Goal: Information Seeking & Learning: Learn about a topic

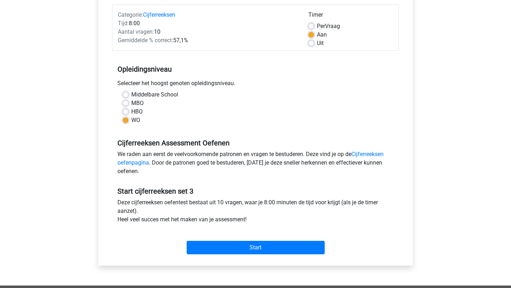
scroll to position [90, 0]
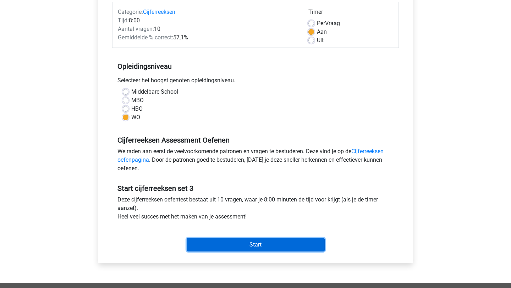
click at [217, 245] on input "Start" at bounding box center [256, 244] width 138 height 13
click at [214, 243] on input "Start" at bounding box center [256, 244] width 138 height 13
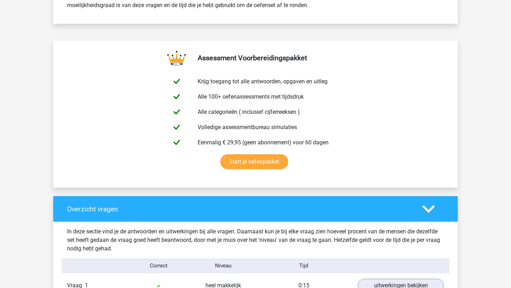
scroll to position [330, 0]
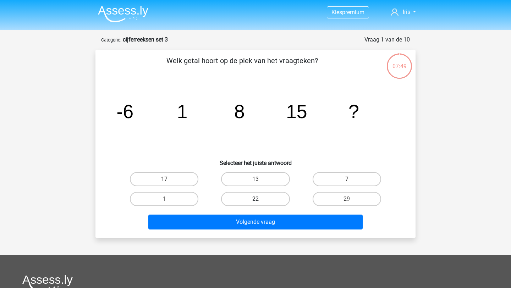
click at [274, 198] on label "22" at bounding box center [255, 199] width 68 height 14
click at [260, 199] on input "22" at bounding box center [257, 201] width 5 height 5
radio input "true"
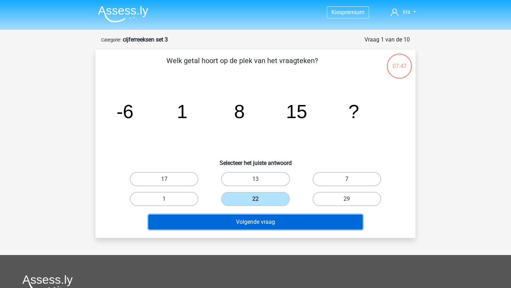
click at [278, 217] on button "Volgende vraag" at bounding box center [255, 222] width 215 height 15
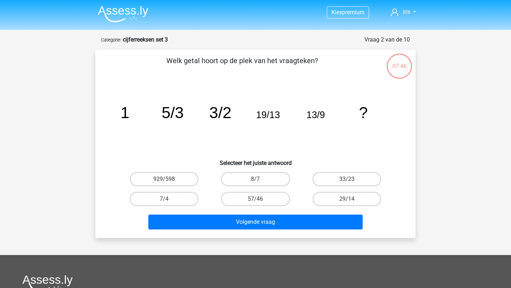
scroll to position [35, 0]
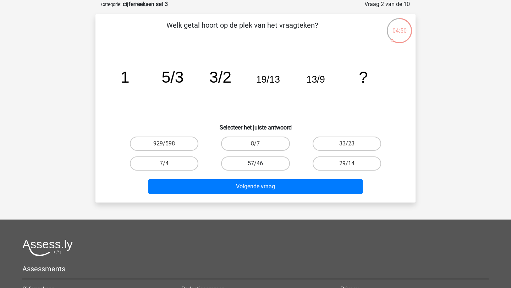
click at [267, 168] on label "57/46" at bounding box center [255, 163] width 68 height 14
click at [260, 168] on input "57/46" at bounding box center [257, 165] width 5 height 5
radio input "true"
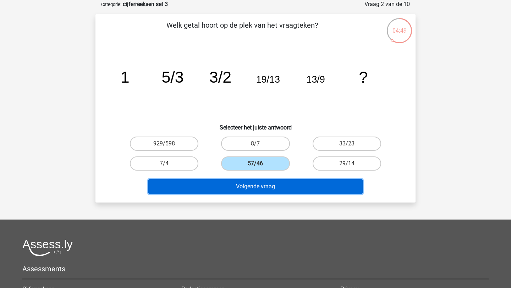
click at [267, 189] on button "Volgende vraag" at bounding box center [255, 186] width 215 height 15
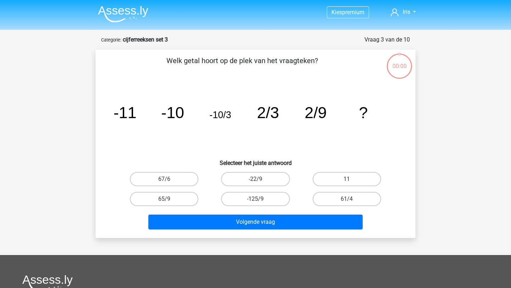
scroll to position [35, 0]
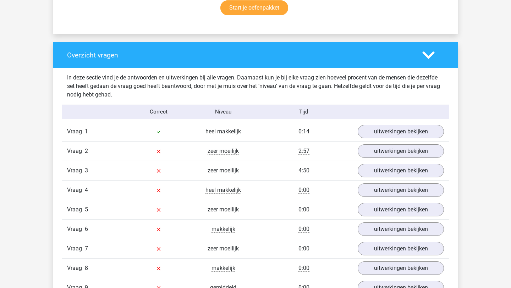
scroll to position [449, 0]
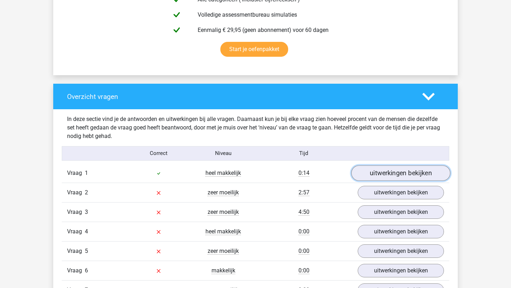
click at [389, 173] on link "uitwerkingen bekijken" at bounding box center [400, 173] width 99 height 16
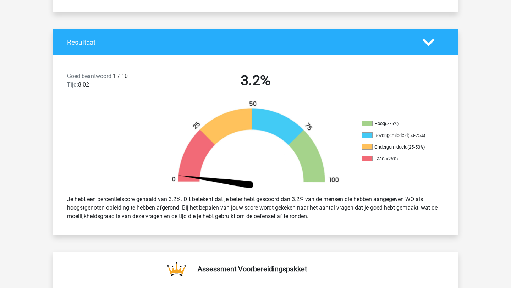
scroll to position [0, 0]
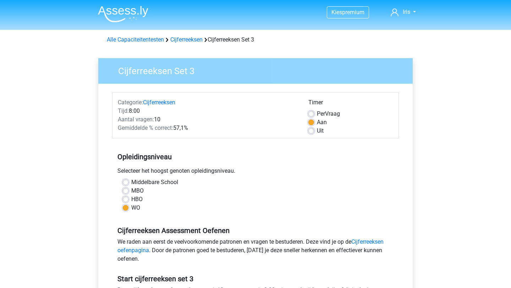
scroll to position [90, 0]
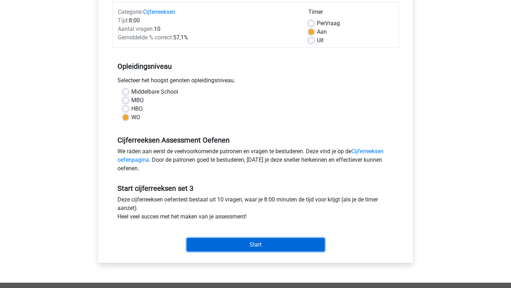
click at [237, 248] on input "Start" at bounding box center [256, 244] width 138 height 13
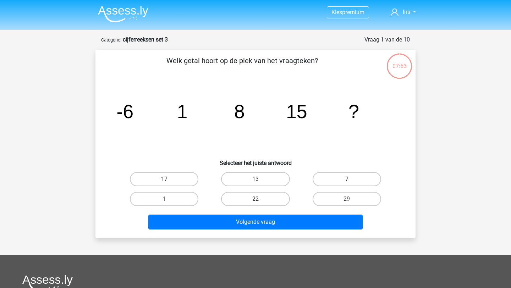
click at [265, 198] on label "22" at bounding box center [255, 199] width 68 height 14
click at [260, 199] on input "22" at bounding box center [257, 201] width 5 height 5
radio input "true"
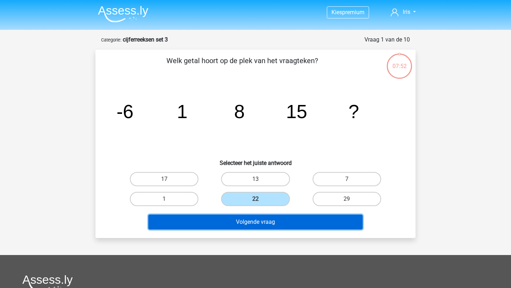
click at [261, 226] on button "Volgende vraag" at bounding box center [255, 222] width 215 height 15
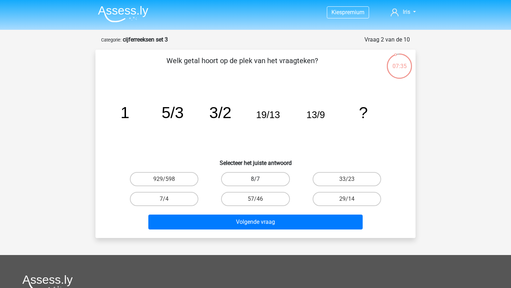
click at [244, 177] on label "8/7" at bounding box center [255, 179] width 68 height 14
click at [255, 179] on input "8/7" at bounding box center [257, 181] width 5 height 5
radio input "true"
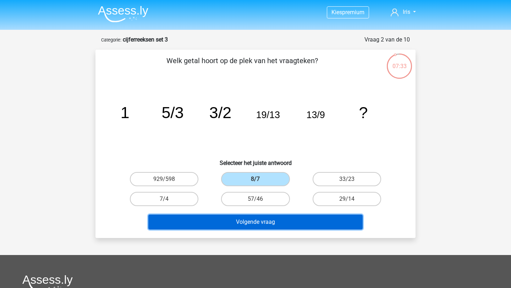
click at [238, 222] on button "Volgende vraag" at bounding box center [255, 222] width 215 height 15
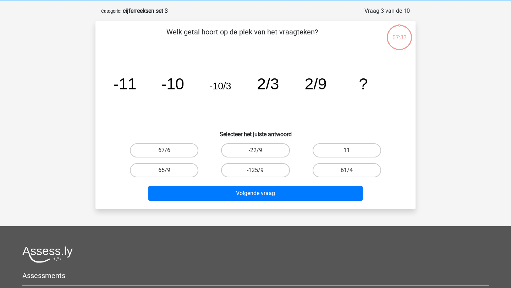
scroll to position [35, 0]
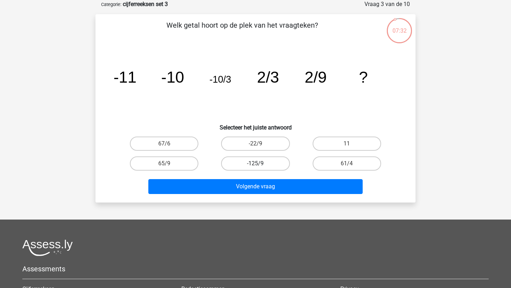
click at [244, 165] on label "-125/9" at bounding box center [255, 163] width 68 height 14
click at [255, 165] on input "-125/9" at bounding box center [257, 165] width 5 height 5
radio input "true"
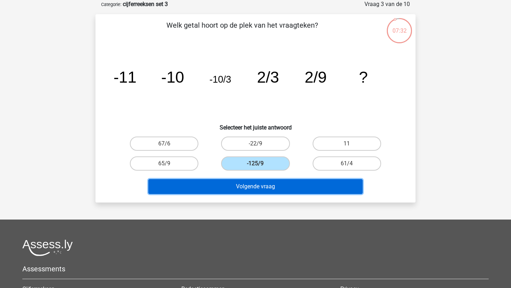
click at [245, 188] on button "Volgende vraag" at bounding box center [255, 186] width 215 height 15
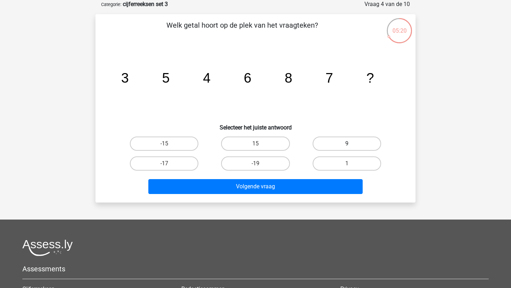
click at [324, 145] on label "9" at bounding box center [346, 144] width 68 height 14
click at [346, 145] on input "9" at bounding box center [348, 146] width 5 height 5
radio input "true"
click at [320, 176] on div "Volgende vraag" at bounding box center [255, 184] width 297 height 23
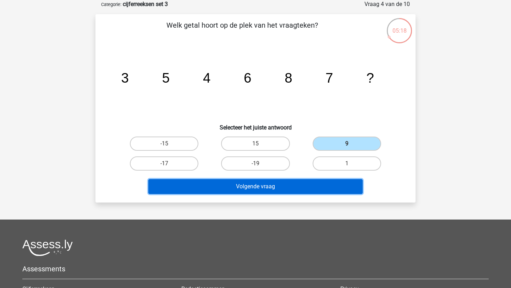
click at [318, 183] on button "Volgende vraag" at bounding box center [255, 186] width 215 height 15
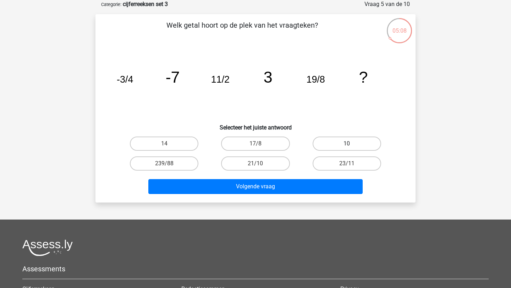
click at [331, 142] on label "10" at bounding box center [346, 144] width 68 height 14
click at [346, 144] on input "10" at bounding box center [348, 146] width 5 height 5
radio input "true"
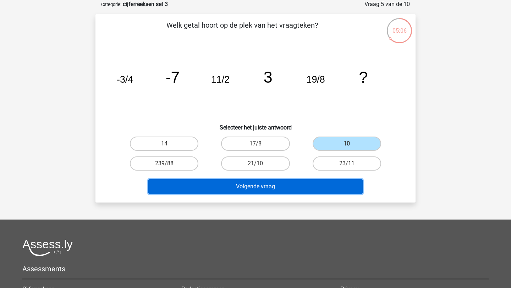
click at [294, 189] on button "Volgende vraag" at bounding box center [255, 186] width 215 height 15
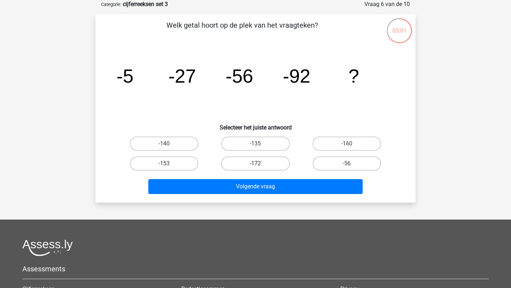
click at [259, 161] on label "-172" at bounding box center [255, 163] width 68 height 14
click at [259, 163] on input "-172" at bounding box center [257, 165] width 5 height 5
radio input "true"
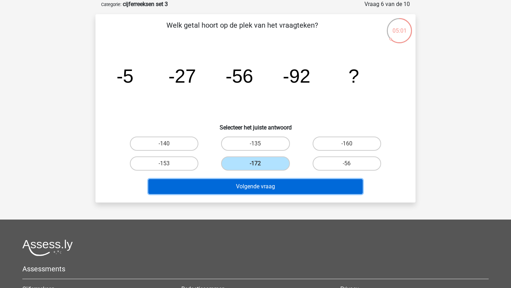
click at [259, 183] on button "Volgende vraag" at bounding box center [255, 186] width 215 height 15
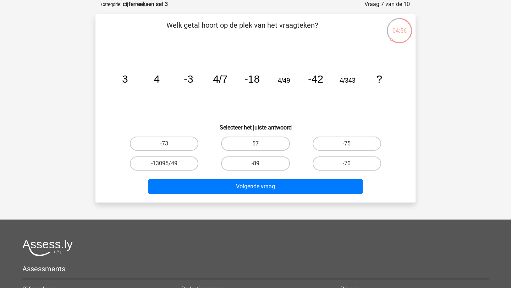
click at [253, 162] on label "-89" at bounding box center [255, 163] width 68 height 14
click at [255, 163] on input "-89" at bounding box center [257, 165] width 5 height 5
radio input "true"
click at [247, 195] on div "Volgende vraag" at bounding box center [255, 188] width 274 height 18
click at [320, 176] on div "Volgende vraag" at bounding box center [255, 184] width 297 height 23
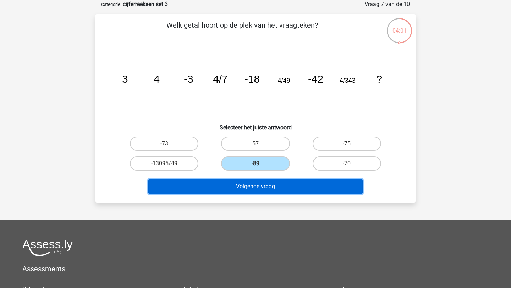
click at [313, 190] on button "Volgende vraag" at bounding box center [255, 186] width 215 height 15
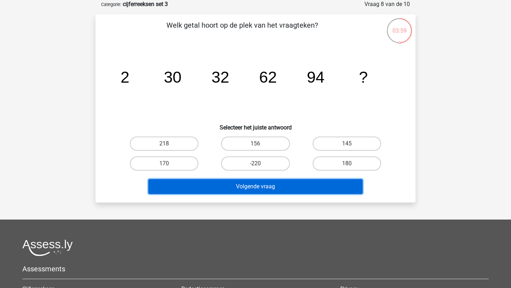
click at [313, 190] on button "Volgende vraag" at bounding box center [255, 186] width 215 height 15
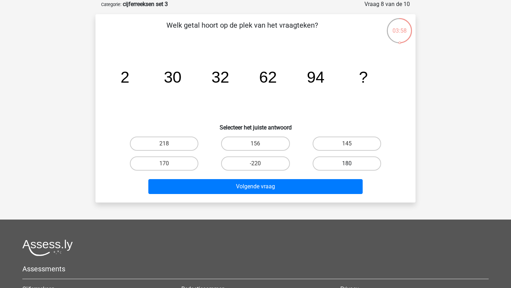
click at [334, 162] on label "180" at bounding box center [346, 163] width 68 height 14
click at [346, 163] on input "180" at bounding box center [348, 165] width 5 height 5
radio input "true"
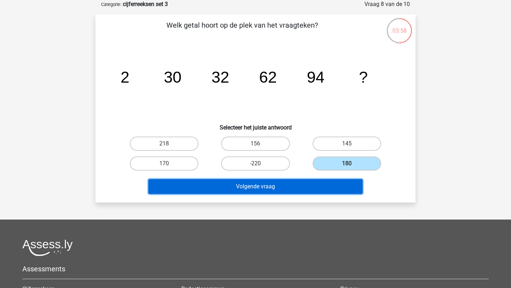
click at [318, 191] on button "Volgende vraag" at bounding box center [255, 186] width 215 height 15
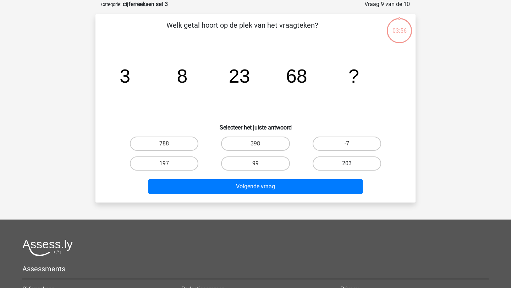
click at [339, 165] on label "203" at bounding box center [346, 163] width 68 height 14
click at [346, 165] on input "203" at bounding box center [348, 165] width 5 height 5
radio input "true"
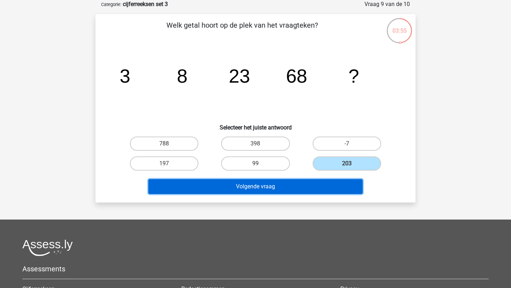
click at [326, 187] on button "Volgende vraag" at bounding box center [255, 186] width 215 height 15
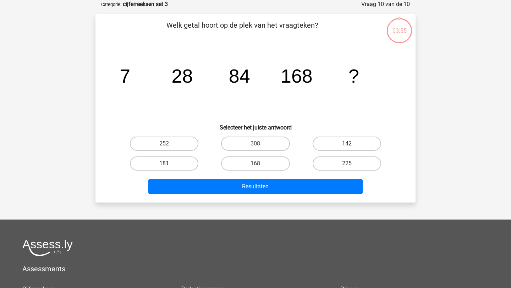
click at [344, 142] on label "142" at bounding box center [346, 144] width 68 height 14
click at [346, 144] on input "142" at bounding box center [348, 146] width 5 height 5
radio input "true"
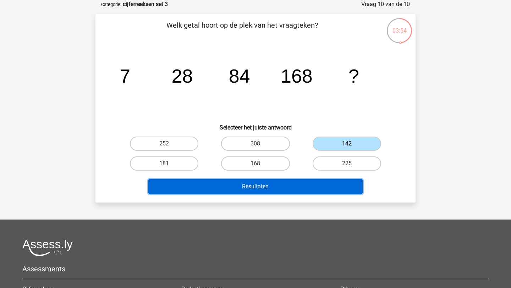
click at [329, 186] on button "Resultaten" at bounding box center [255, 186] width 215 height 15
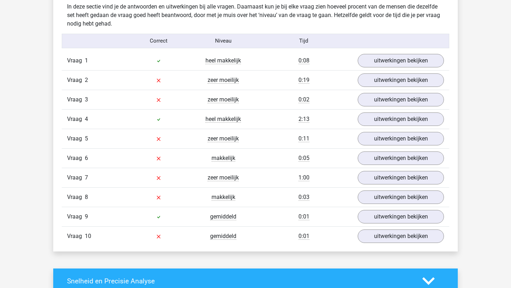
scroll to position [564, 0]
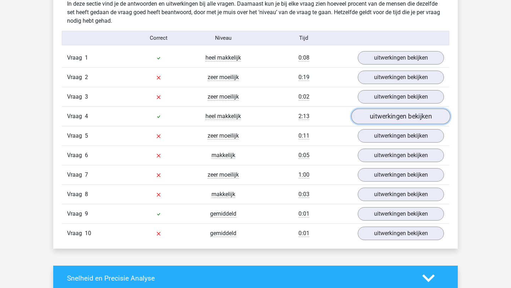
click at [388, 120] on link "uitwerkingen bekijken" at bounding box center [400, 117] width 99 height 16
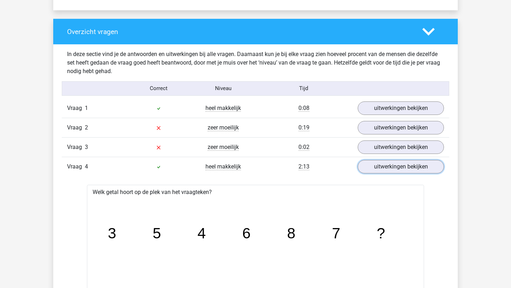
scroll to position [499, 0]
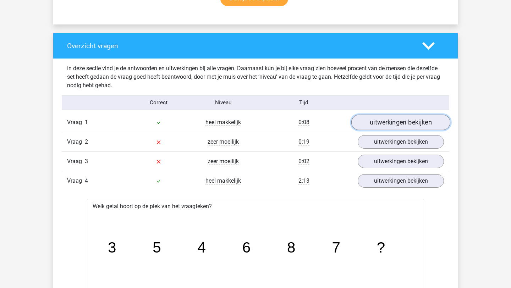
click at [376, 121] on link "uitwerkingen bekijken" at bounding box center [400, 123] width 99 height 16
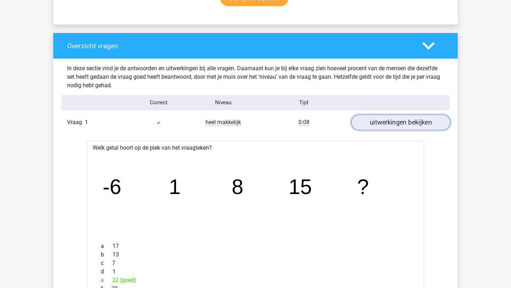
click at [376, 121] on link "uitwerkingen bekijken" at bounding box center [400, 123] width 99 height 16
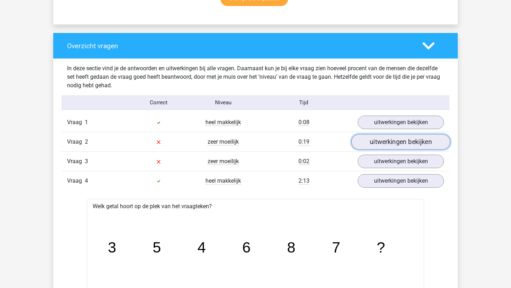
click at [379, 143] on link "uitwerkingen bekijken" at bounding box center [400, 142] width 99 height 16
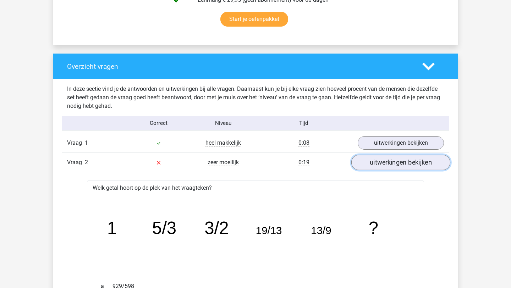
scroll to position [475, 0]
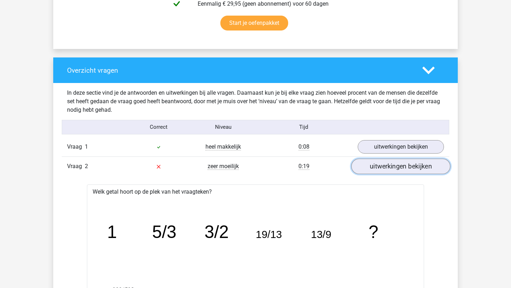
click at [402, 168] on link "uitwerkingen bekijken" at bounding box center [400, 167] width 99 height 16
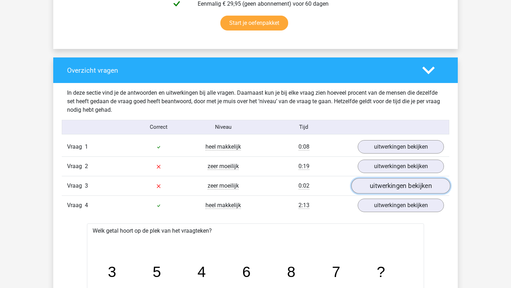
click at [396, 190] on link "uitwerkingen bekijken" at bounding box center [400, 186] width 99 height 16
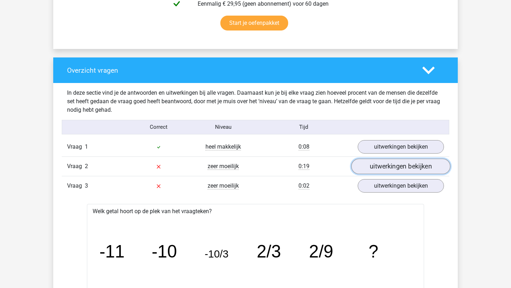
click at [394, 171] on link "uitwerkingen bekijken" at bounding box center [400, 167] width 99 height 16
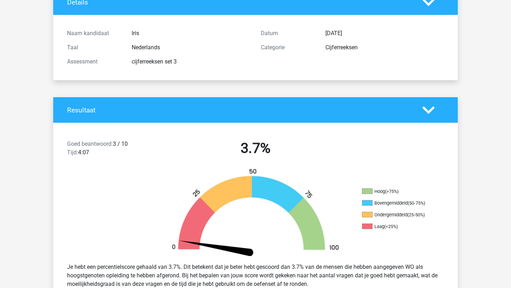
scroll to position [0, 0]
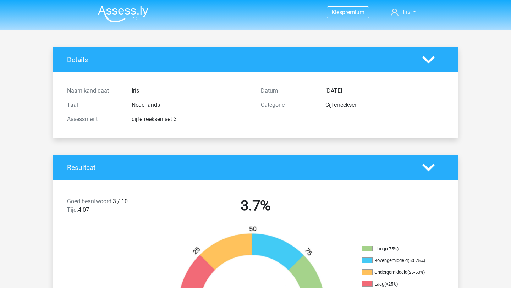
click at [123, 15] on img at bounding box center [123, 14] width 50 height 17
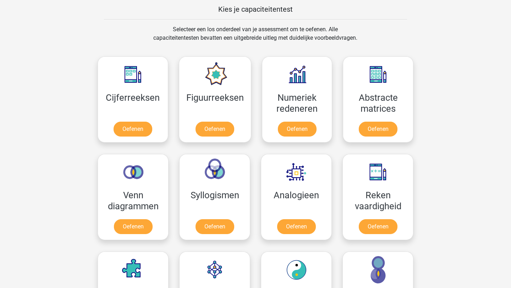
scroll to position [277, 0]
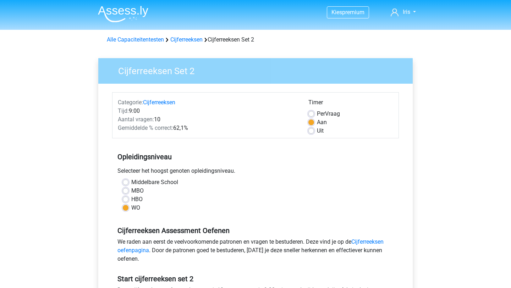
click at [129, 11] on img at bounding box center [123, 14] width 50 height 17
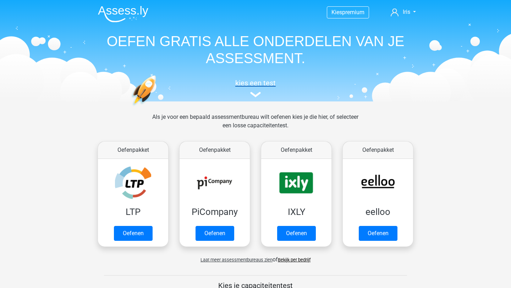
click at [257, 94] on img at bounding box center [255, 94] width 11 height 5
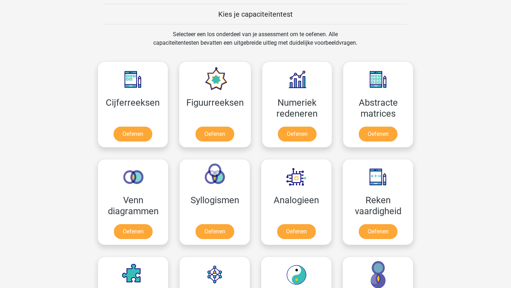
scroll to position [263, 0]
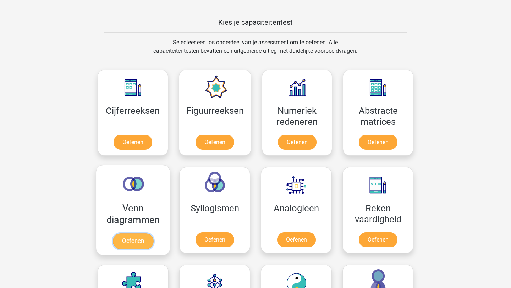
click at [131, 241] on link "Oefenen" at bounding box center [133, 241] width 40 height 16
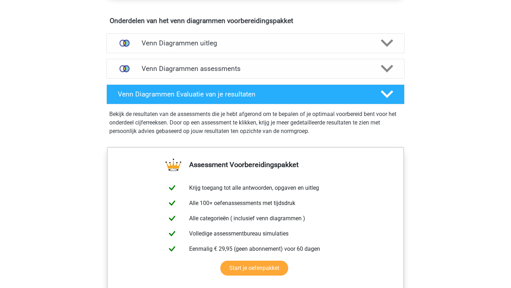
scroll to position [395, 0]
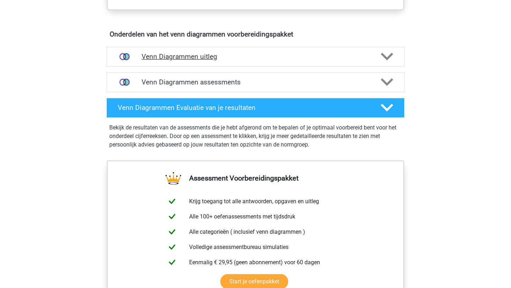
click at [212, 57] on h4 "Venn Diagrammen uitleg" at bounding box center [256, 56] width 228 height 8
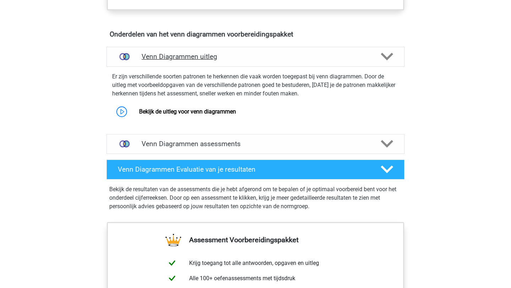
click at [235, 52] on h4 "Venn Diagrammen uitleg" at bounding box center [256, 56] width 228 height 8
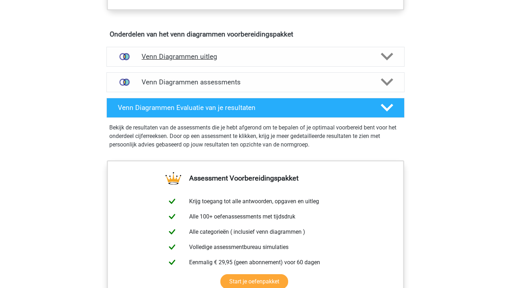
click at [191, 53] on h4 "Venn Diagrammen uitleg" at bounding box center [256, 56] width 228 height 8
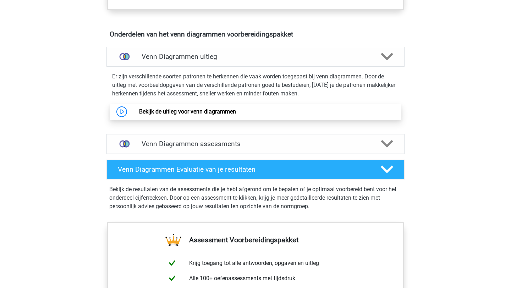
click at [174, 111] on link "Bekijk de uitleg voor venn diagrammen" at bounding box center [187, 111] width 97 height 7
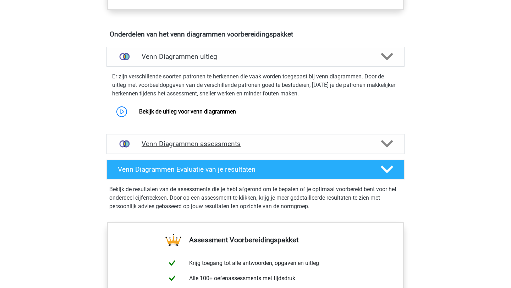
click at [211, 144] on h4 "Venn Diagrammen assessments" at bounding box center [256, 144] width 228 height 8
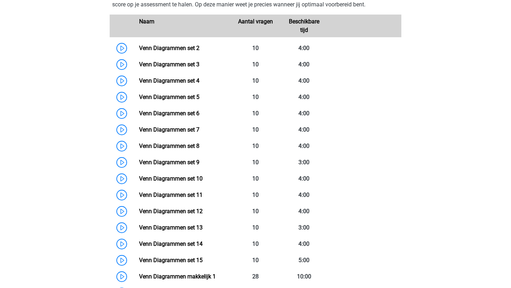
scroll to position [574, 0]
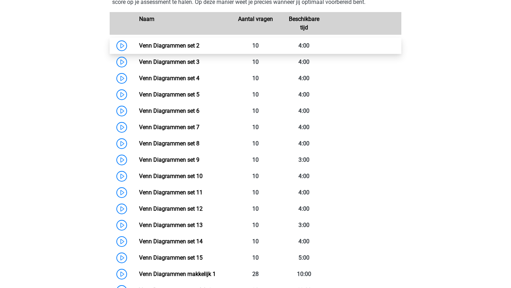
click at [172, 49] on link "Venn Diagrammen set 2" at bounding box center [169, 45] width 60 height 7
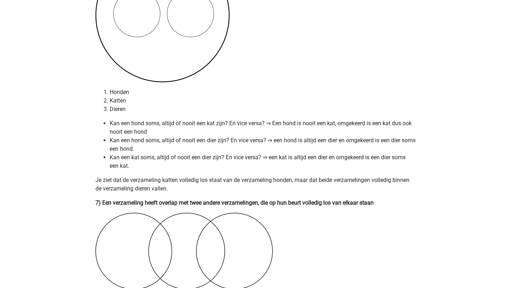
scroll to position [1418, 0]
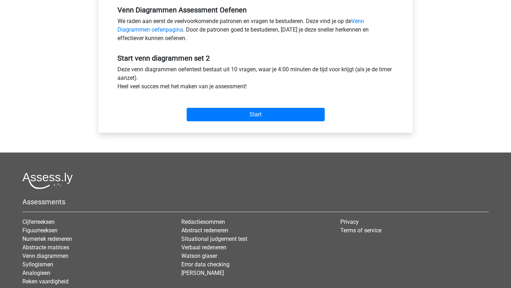
scroll to position [220, 0]
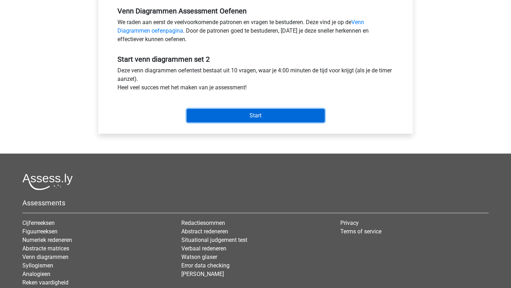
click at [261, 117] on input "Start" at bounding box center [256, 115] width 138 height 13
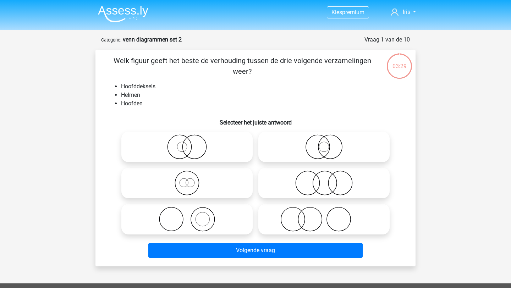
click at [189, 222] on icon at bounding box center [187, 219] width 126 height 25
click at [189, 216] on input "radio" at bounding box center [189, 213] width 5 height 5
radio input "true"
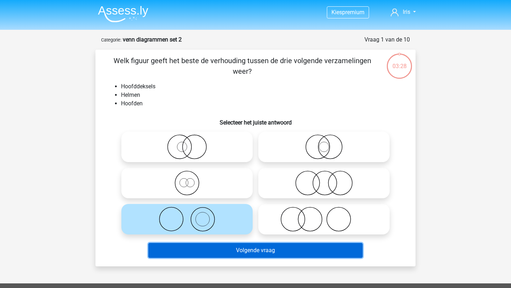
click at [205, 245] on button "Volgende vraag" at bounding box center [255, 250] width 215 height 15
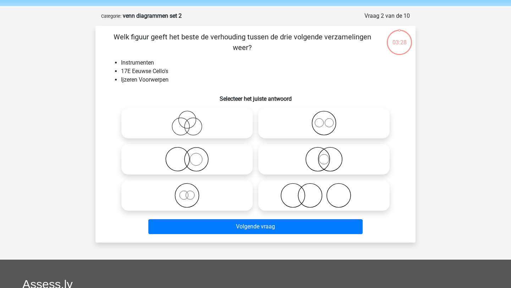
scroll to position [35, 0]
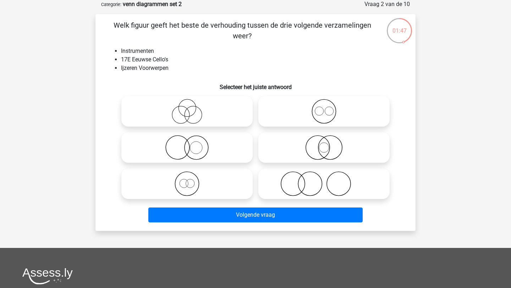
click at [209, 146] on icon at bounding box center [187, 147] width 126 height 25
click at [192, 144] on input "radio" at bounding box center [189, 141] width 5 height 5
radio input "true"
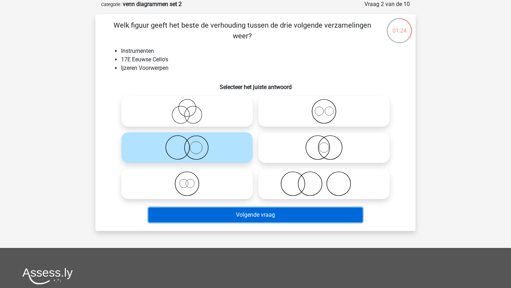
click at [267, 214] on button "Volgende vraag" at bounding box center [255, 214] width 215 height 15
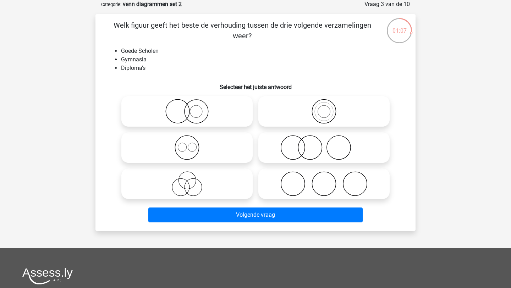
click at [326, 141] on input "radio" at bounding box center [326, 141] width 5 height 5
radio input "true"
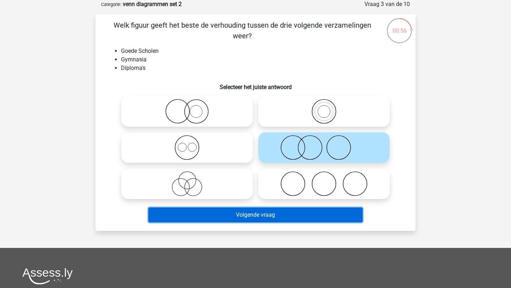
click at [271, 216] on button "Volgende vraag" at bounding box center [255, 214] width 215 height 15
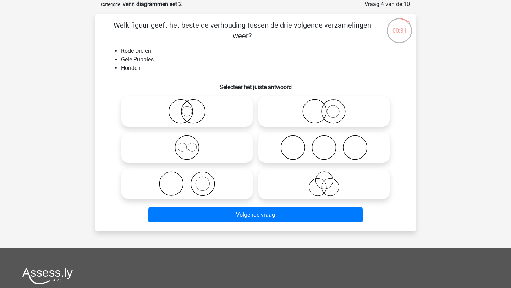
click at [183, 146] on icon at bounding box center [187, 147] width 126 height 25
click at [187, 144] on input "radio" at bounding box center [189, 141] width 5 height 5
radio input "true"
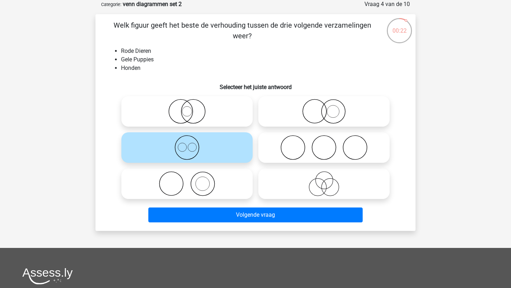
click at [202, 112] on icon at bounding box center [187, 111] width 126 height 25
click at [192, 108] on input "radio" at bounding box center [189, 105] width 5 height 5
radio input "true"
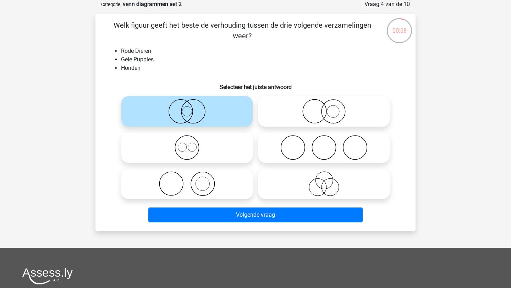
click at [343, 111] on icon at bounding box center [324, 111] width 126 height 25
click at [328, 108] on input "radio" at bounding box center [326, 105] width 5 height 5
radio input "true"
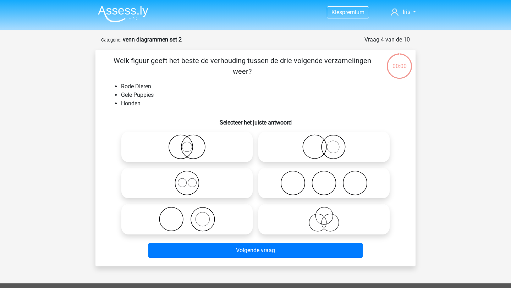
scroll to position [35, 0]
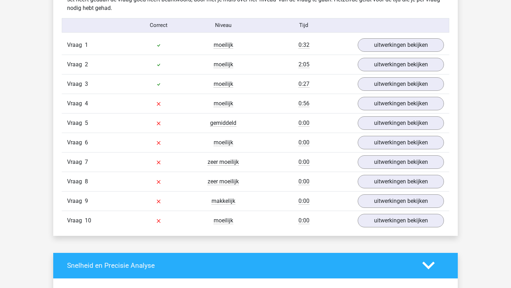
scroll to position [581, 0]
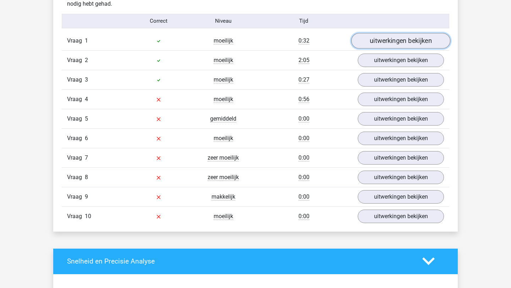
click at [401, 46] on link "uitwerkingen bekijken" at bounding box center [400, 41] width 99 height 16
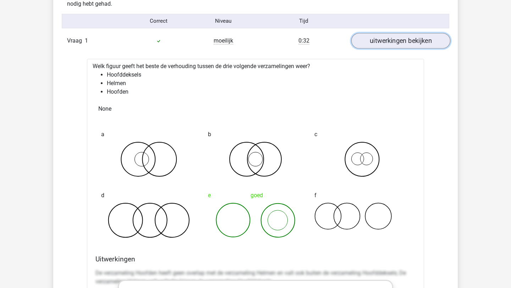
click at [401, 46] on link "uitwerkingen bekijken" at bounding box center [400, 41] width 99 height 16
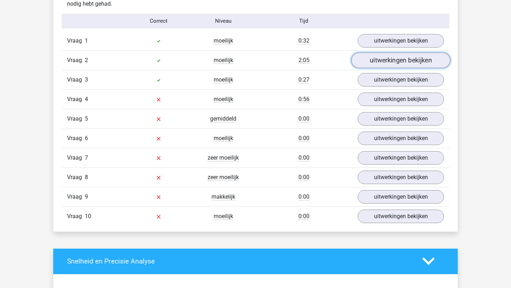
click at [400, 57] on link "uitwerkingen bekijken" at bounding box center [400, 60] width 99 height 16
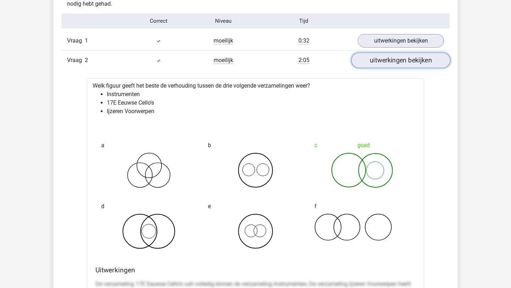
click at [400, 57] on link "uitwerkingen bekijken" at bounding box center [400, 60] width 99 height 16
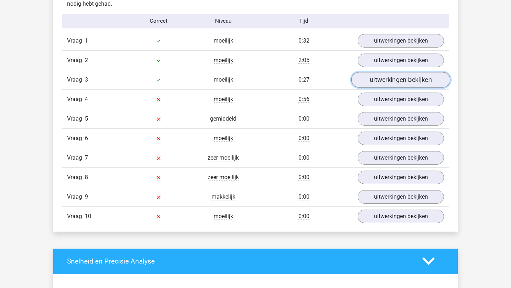
click at [401, 77] on link "uitwerkingen bekijken" at bounding box center [400, 80] width 99 height 16
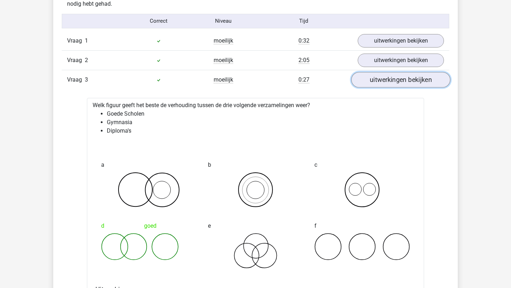
click at [401, 77] on link "uitwerkingen bekijken" at bounding box center [400, 80] width 99 height 16
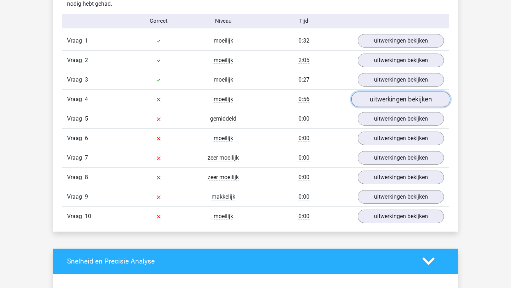
click at [401, 100] on link "uitwerkingen bekijken" at bounding box center [400, 99] width 99 height 16
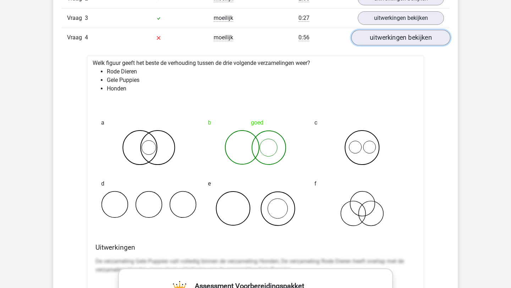
scroll to position [644, 0]
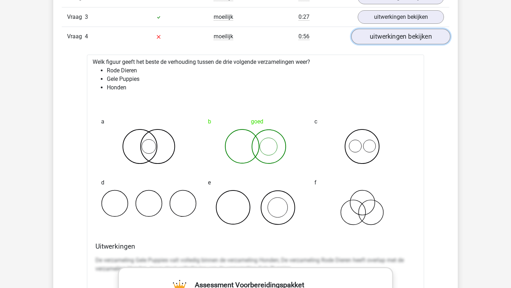
click at [387, 41] on link "uitwerkingen bekijken" at bounding box center [400, 37] width 99 height 16
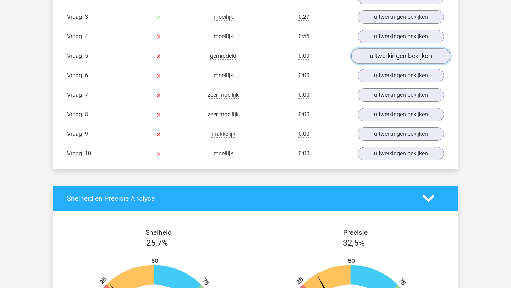
click at [387, 60] on link "uitwerkingen bekijken" at bounding box center [400, 56] width 99 height 16
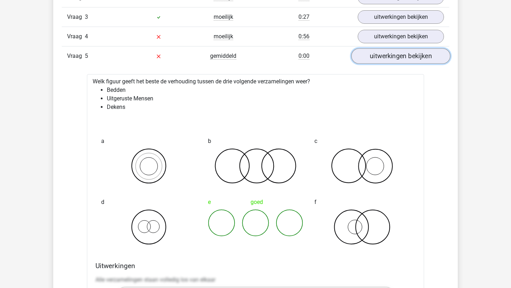
click at [401, 53] on link "uitwerkingen bekijken" at bounding box center [400, 56] width 99 height 16
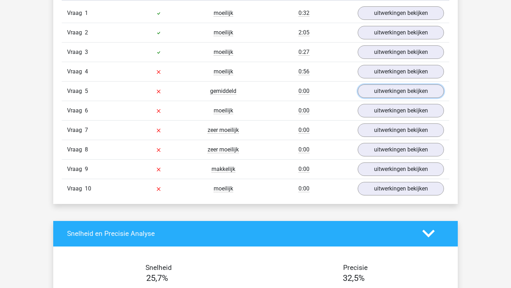
scroll to position [603, 0]
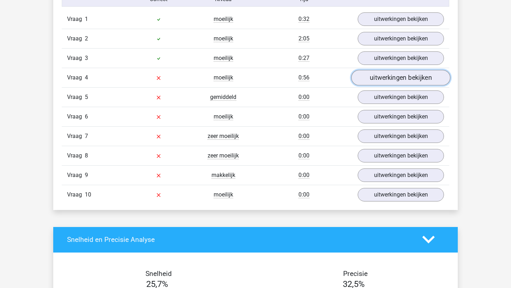
click at [408, 75] on link "uitwerkingen bekijken" at bounding box center [400, 78] width 99 height 16
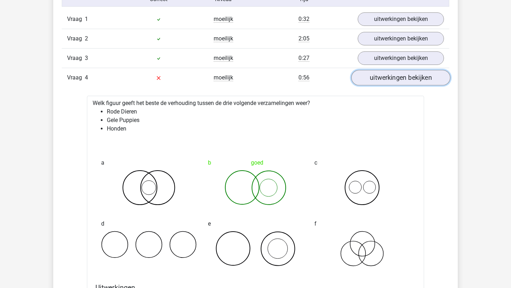
scroll to position [608, 0]
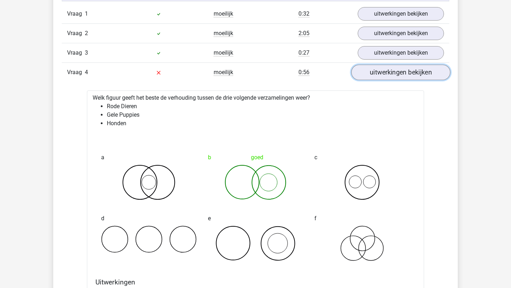
click at [408, 75] on link "uitwerkingen bekijken" at bounding box center [400, 73] width 99 height 16
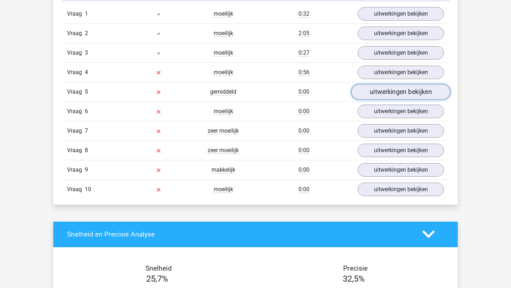
click at [408, 86] on link "uitwerkingen bekijken" at bounding box center [400, 92] width 99 height 16
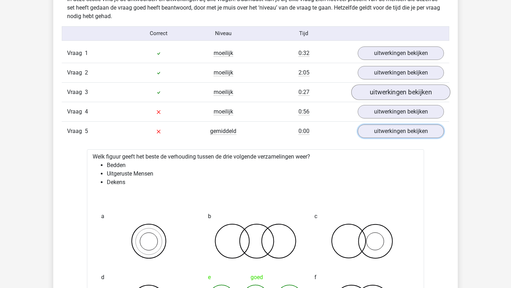
scroll to position [565, 0]
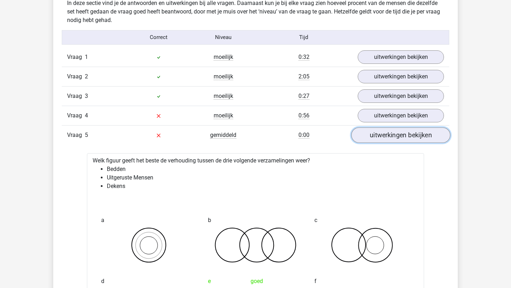
click at [409, 134] on link "uitwerkingen bekijken" at bounding box center [400, 135] width 99 height 16
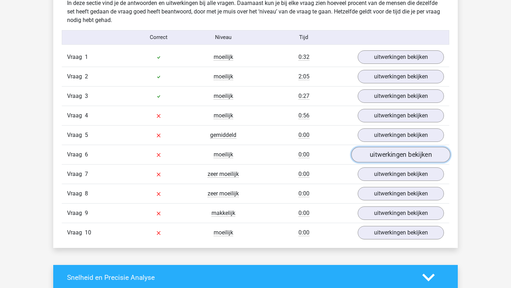
click at [406, 155] on link "uitwerkingen bekijken" at bounding box center [400, 155] width 99 height 16
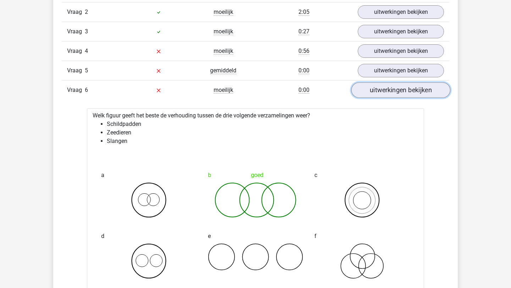
scroll to position [627, 0]
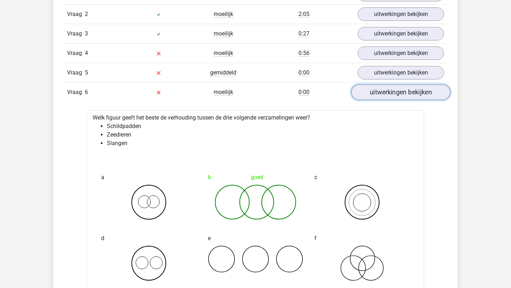
click at [409, 94] on link "uitwerkingen bekijken" at bounding box center [400, 92] width 99 height 16
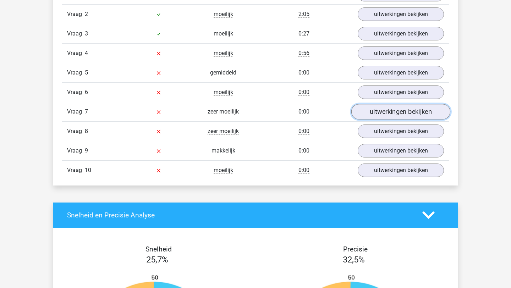
click at [409, 111] on link "uitwerkingen bekijken" at bounding box center [400, 112] width 99 height 16
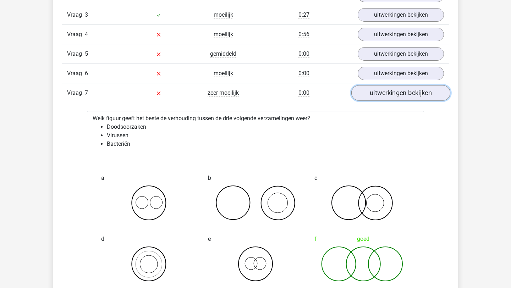
scroll to position [647, 0]
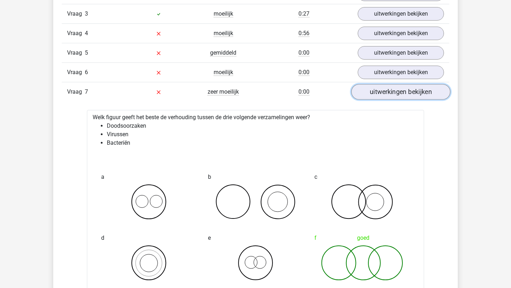
click at [411, 96] on link "uitwerkingen bekijken" at bounding box center [400, 92] width 99 height 16
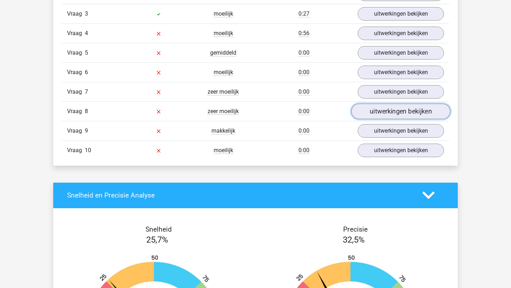
click at [410, 112] on link "uitwerkingen bekijken" at bounding box center [400, 112] width 99 height 16
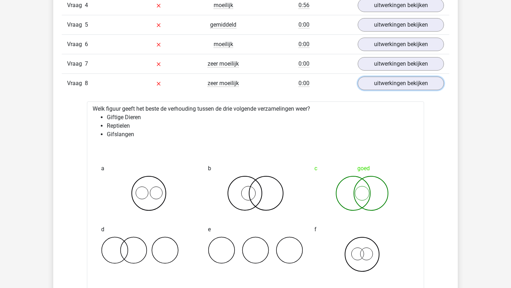
scroll to position [660, 0]
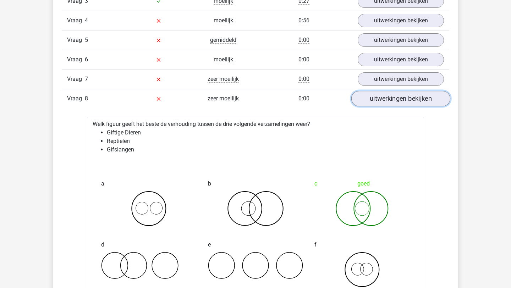
click at [412, 99] on link "uitwerkingen bekijken" at bounding box center [400, 99] width 99 height 16
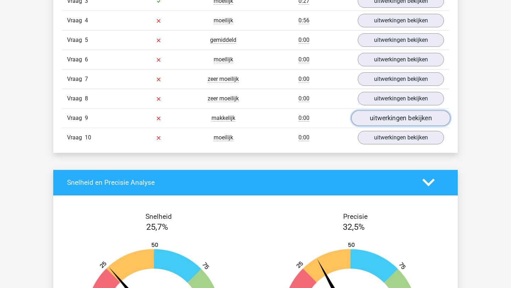
click at [411, 123] on link "uitwerkingen bekijken" at bounding box center [400, 118] width 99 height 16
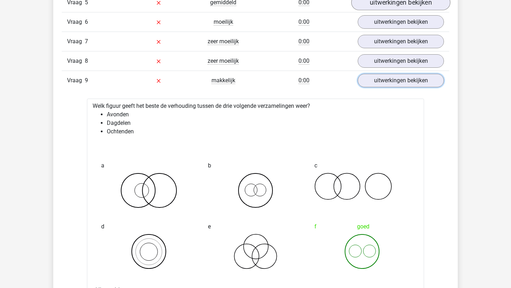
scroll to position [697, 0]
click at [407, 79] on link "uitwerkingen bekijken" at bounding box center [400, 81] width 99 height 16
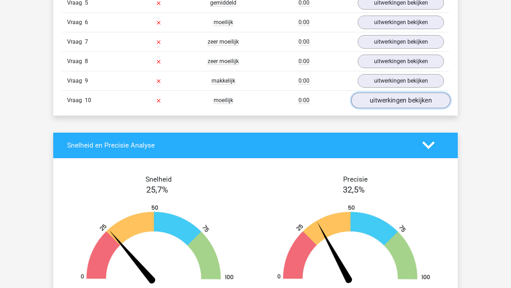
click at [409, 105] on link "uitwerkingen bekijken" at bounding box center [400, 101] width 99 height 16
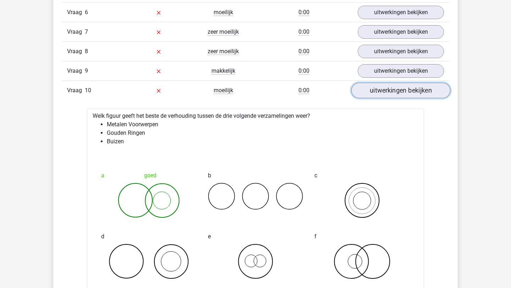
scroll to position [706, 0]
click at [409, 88] on link "uitwerkingen bekijken" at bounding box center [400, 91] width 99 height 16
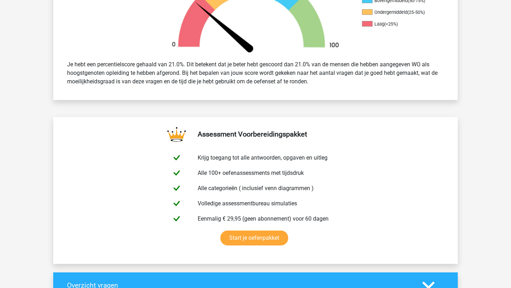
scroll to position [0, 0]
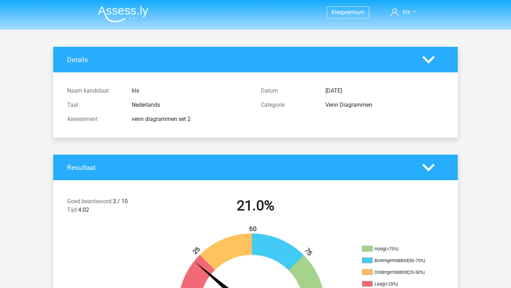
click at [114, 16] on img at bounding box center [123, 14] width 50 height 17
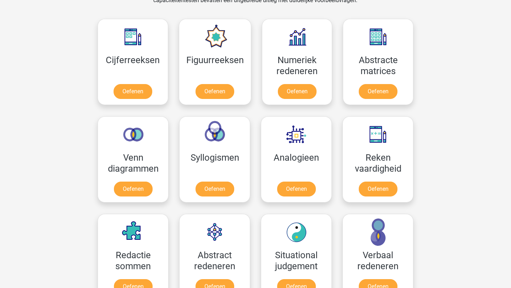
scroll to position [333, 0]
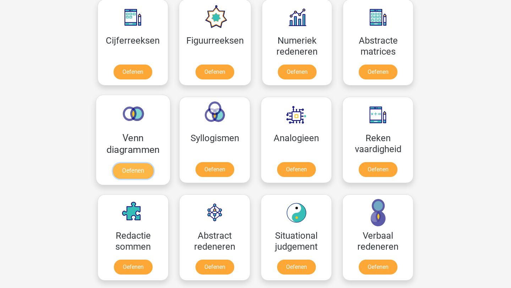
click at [131, 177] on link "Oefenen" at bounding box center [133, 171] width 40 height 16
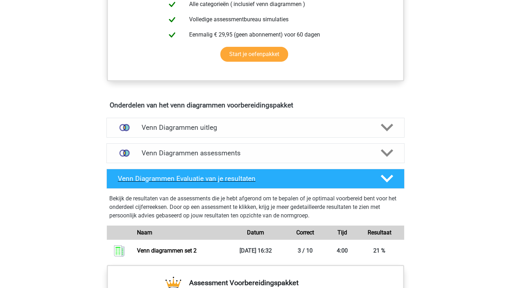
scroll to position [318, 0]
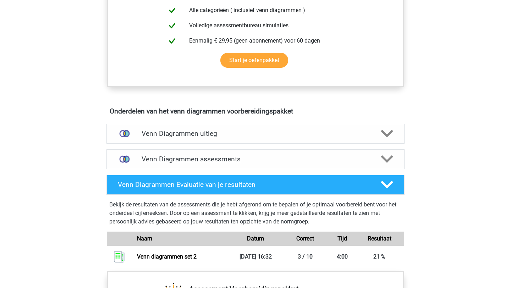
click at [395, 160] on div at bounding box center [387, 159] width 24 height 12
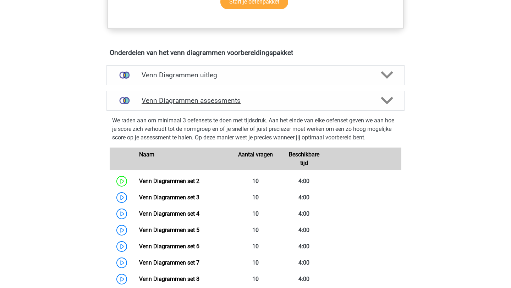
scroll to position [377, 0]
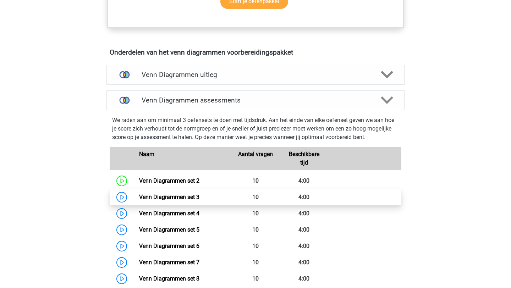
click at [174, 196] on link "Venn Diagrammen set 3" at bounding box center [169, 197] width 60 height 7
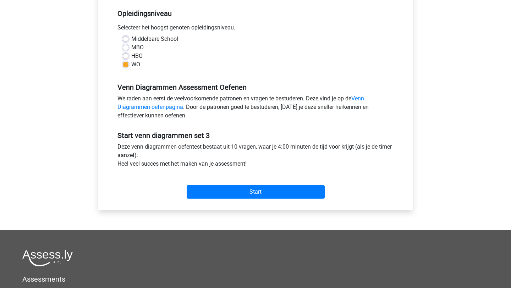
scroll to position [148, 0]
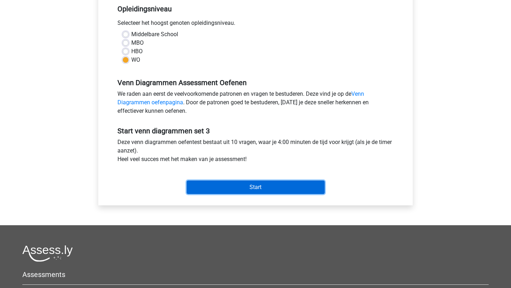
click at [262, 187] on input "Start" at bounding box center [256, 187] width 138 height 13
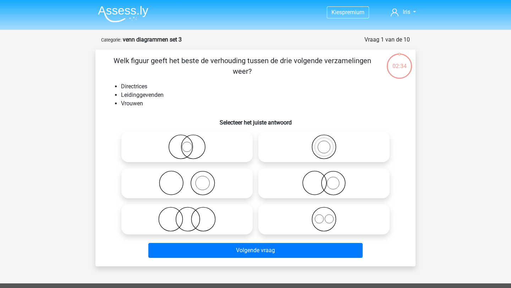
click at [230, 144] on icon at bounding box center [187, 146] width 126 height 25
click at [192, 143] on input "radio" at bounding box center [189, 141] width 5 height 5
radio input "true"
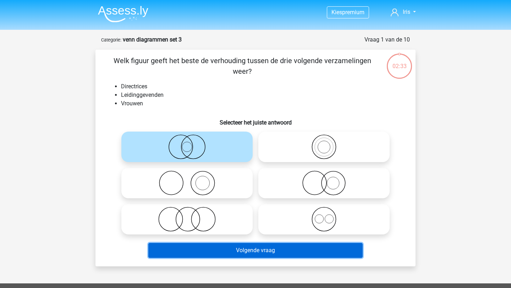
click at [244, 249] on button "Volgende vraag" at bounding box center [255, 250] width 215 height 15
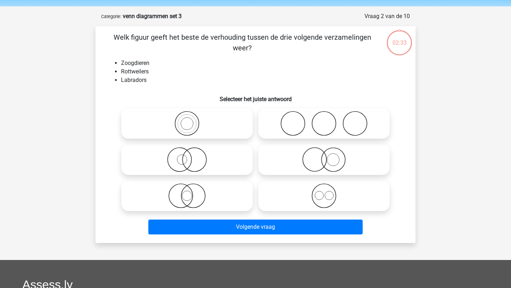
scroll to position [35, 0]
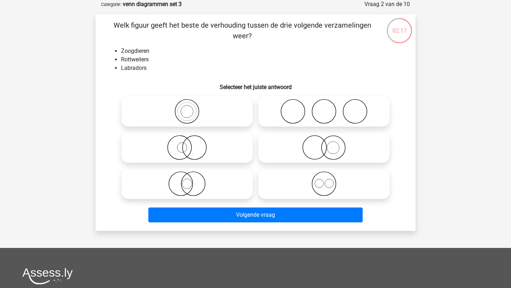
click at [322, 191] on icon at bounding box center [324, 183] width 126 height 25
click at [324, 180] on input "radio" at bounding box center [326, 178] width 5 height 5
radio input "true"
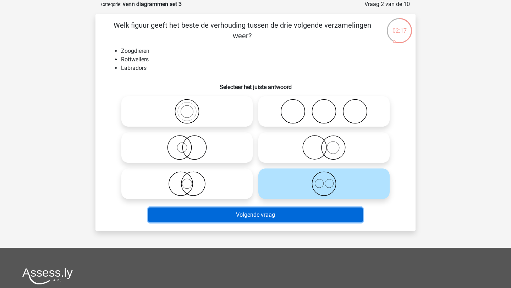
click at [302, 217] on button "Volgende vraag" at bounding box center [255, 214] width 215 height 15
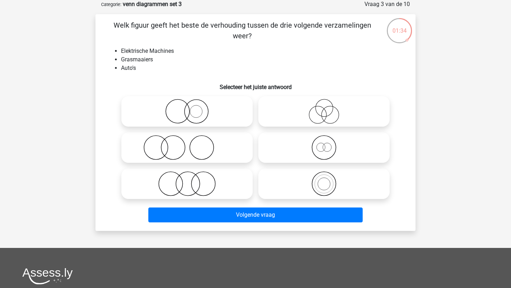
click at [218, 173] on icon at bounding box center [187, 183] width 126 height 25
click at [192, 176] on input "radio" at bounding box center [189, 178] width 5 height 5
radio input "true"
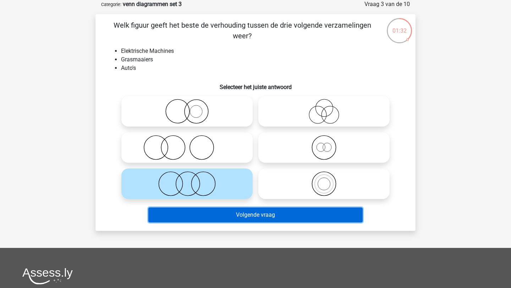
click at [218, 214] on button "Volgende vraag" at bounding box center [255, 214] width 215 height 15
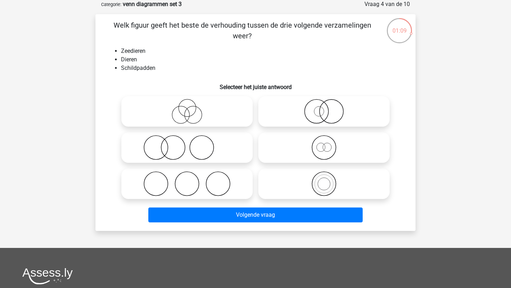
click at [352, 139] on icon at bounding box center [324, 147] width 126 height 25
click at [328, 139] on input "radio" at bounding box center [326, 141] width 5 height 5
radio input "true"
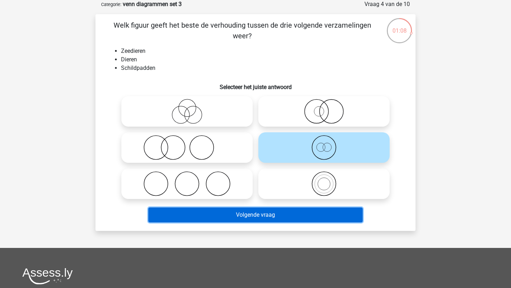
click at [305, 215] on button "Volgende vraag" at bounding box center [255, 214] width 215 height 15
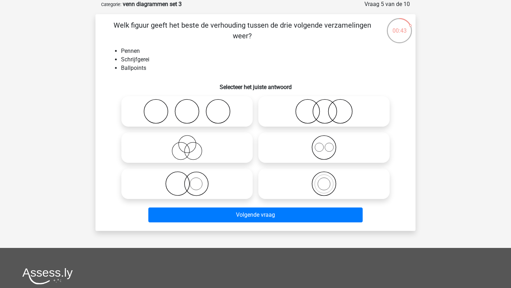
click at [322, 179] on icon at bounding box center [324, 183] width 126 height 25
click at [324, 179] on input "radio" at bounding box center [326, 178] width 5 height 5
radio input "true"
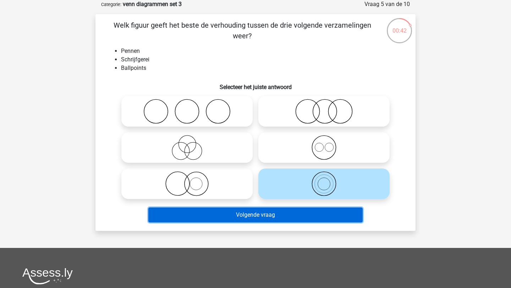
click at [309, 211] on button "Volgende vraag" at bounding box center [255, 214] width 215 height 15
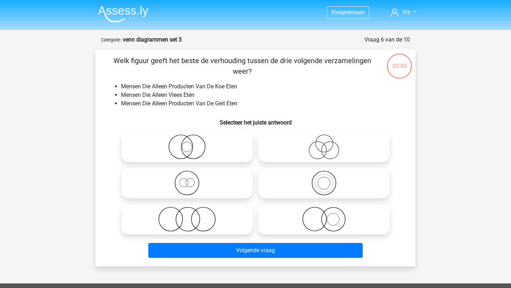
scroll to position [35, 0]
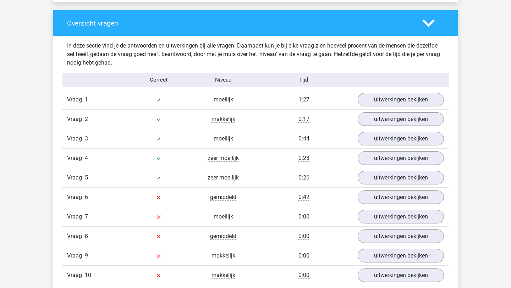
scroll to position [521, 0]
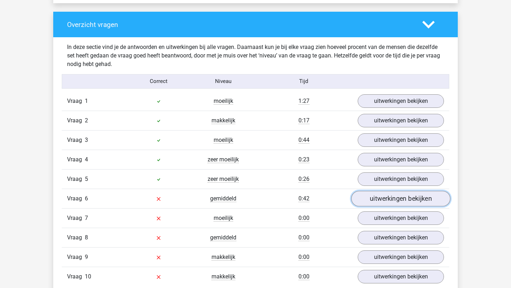
click at [378, 203] on link "uitwerkingen bekijken" at bounding box center [400, 199] width 99 height 16
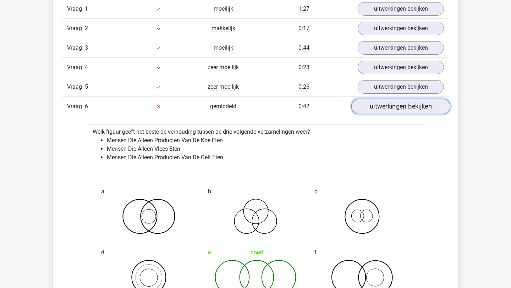
scroll to position [614, 0]
click at [395, 104] on link "uitwerkingen bekijken" at bounding box center [400, 106] width 99 height 16
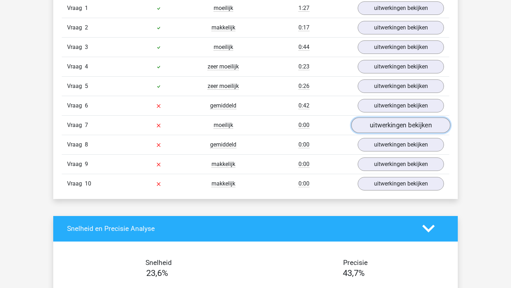
click at [393, 125] on link "uitwerkingen bekijken" at bounding box center [400, 125] width 99 height 16
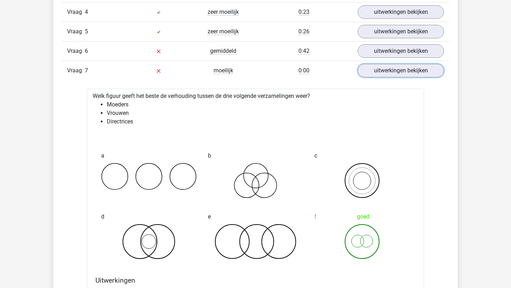
scroll to position [669, 0]
click at [397, 70] on link "uitwerkingen bekijken" at bounding box center [400, 70] width 99 height 16
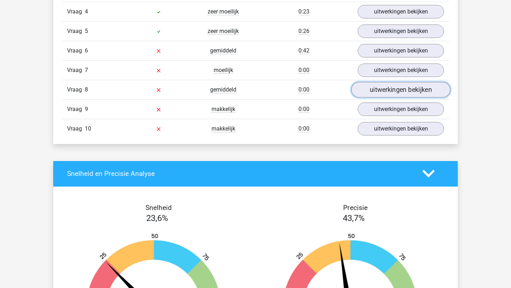
click at [393, 88] on link "uitwerkingen bekijken" at bounding box center [400, 90] width 99 height 16
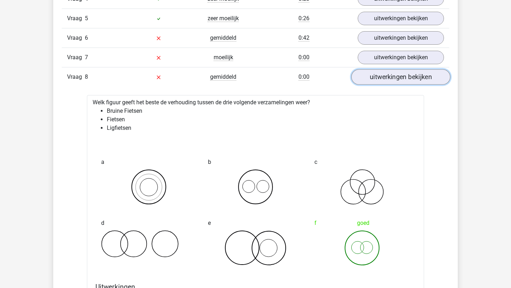
scroll to position [688, 0]
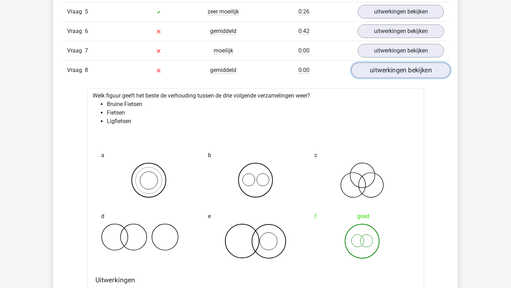
click at [394, 74] on link "uitwerkingen bekijken" at bounding box center [400, 70] width 99 height 16
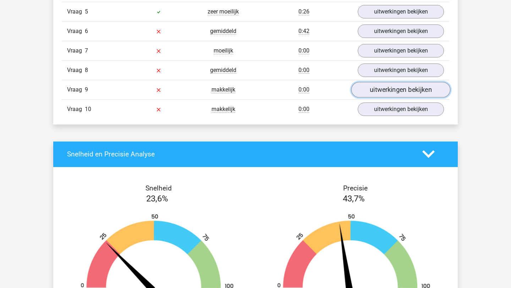
click at [393, 86] on link "uitwerkingen bekijken" at bounding box center [400, 90] width 99 height 16
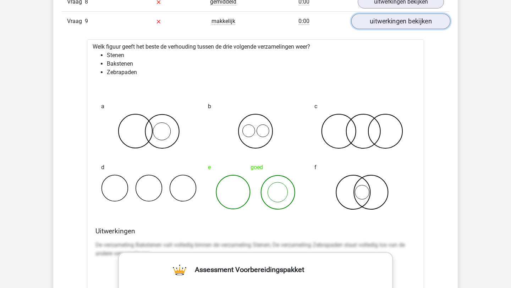
scroll to position [755, 0]
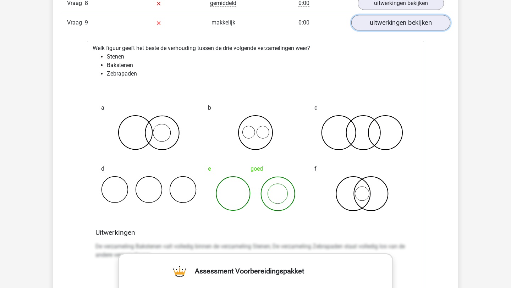
click at [395, 23] on link "uitwerkingen bekijken" at bounding box center [400, 23] width 99 height 16
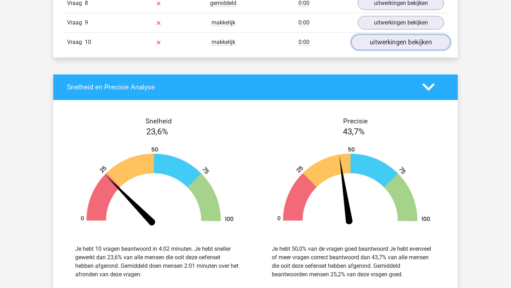
click at [393, 44] on link "uitwerkingen bekijken" at bounding box center [400, 42] width 99 height 16
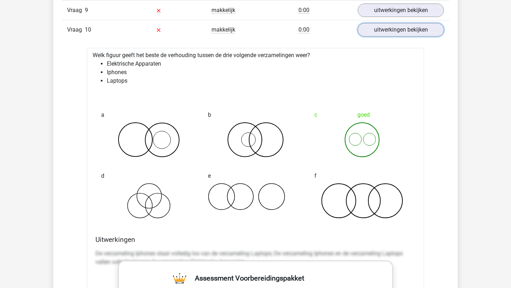
scroll to position [768, 0]
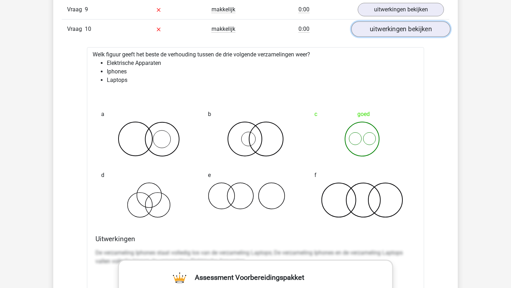
click at [395, 32] on link "uitwerkingen bekijken" at bounding box center [400, 29] width 99 height 16
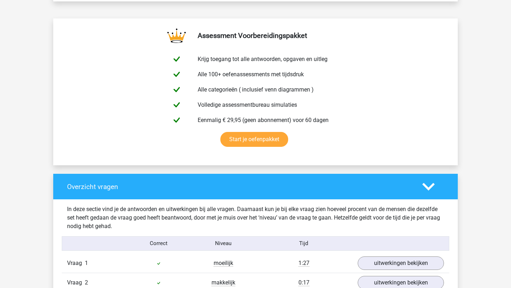
scroll to position [354, 0]
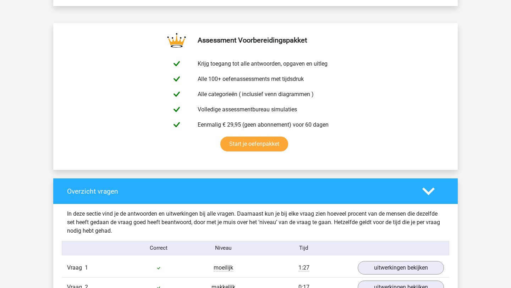
click at [132, 193] on h4 "Overzicht vragen" at bounding box center [239, 191] width 344 height 8
click at [427, 189] on icon at bounding box center [428, 191] width 12 height 12
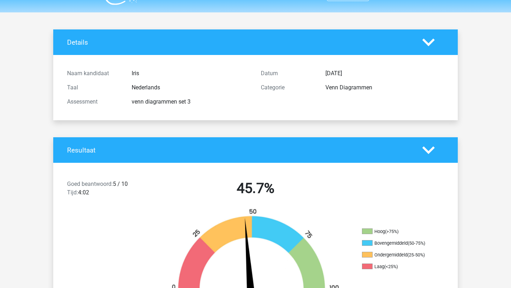
scroll to position [0, 0]
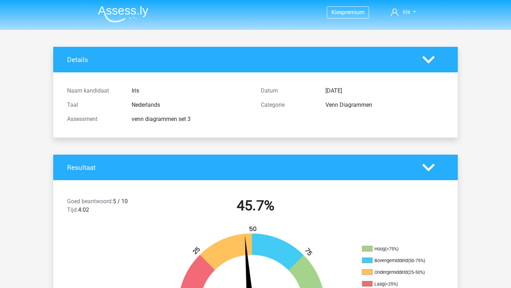
click at [351, 105] on div "Venn Diagrammen" at bounding box center [384, 105] width 129 height 9
click at [122, 20] on img at bounding box center [123, 14] width 50 height 17
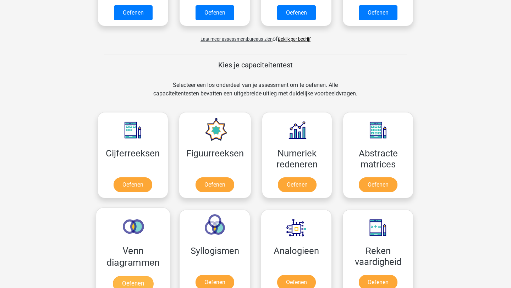
scroll to position [262, 0]
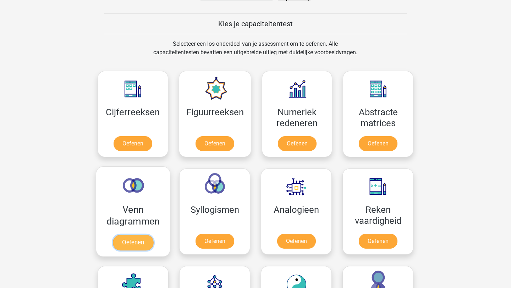
click at [129, 236] on link "Oefenen" at bounding box center [133, 243] width 40 height 16
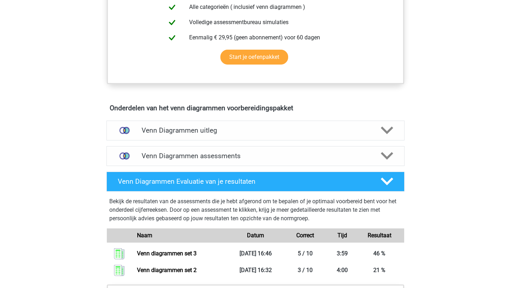
scroll to position [321, 0]
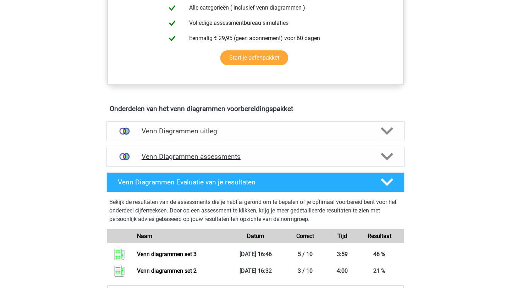
click at [258, 157] on h4 "Venn Diagrammen assessments" at bounding box center [256, 156] width 228 height 8
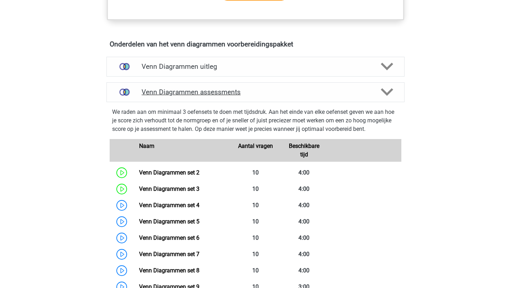
scroll to position [386, 0]
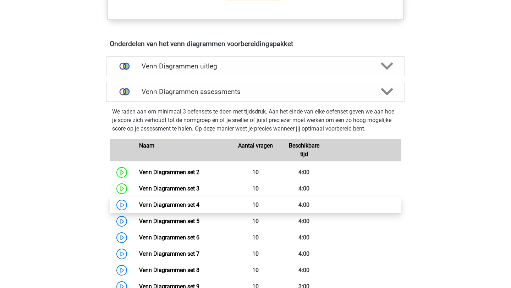
click at [176, 204] on link "Venn Diagrammen set 4" at bounding box center [169, 204] width 60 height 7
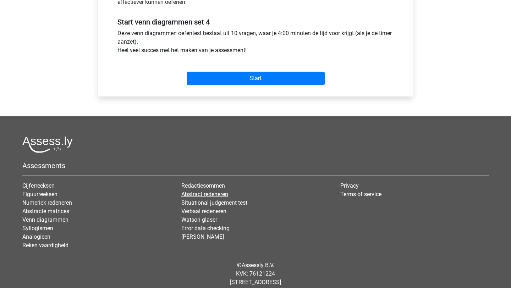
scroll to position [261, 0]
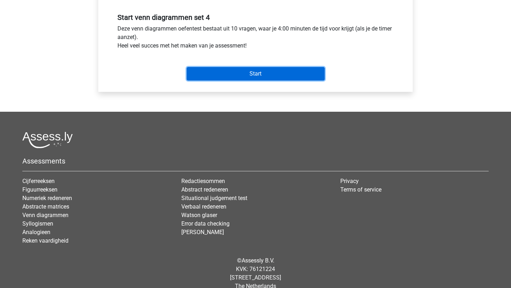
click at [266, 72] on input "Start" at bounding box center [256, 73] width 138 height 13
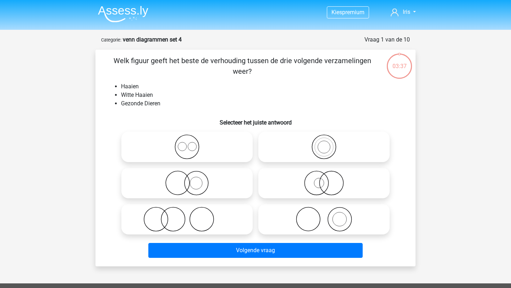
click at [345, 178] on icon at bounding box center [324, 183] width 126 height 25
click at [328, 178] on input "radio" at bounding box center [326, 177] width 5 height 5
radio input "true"
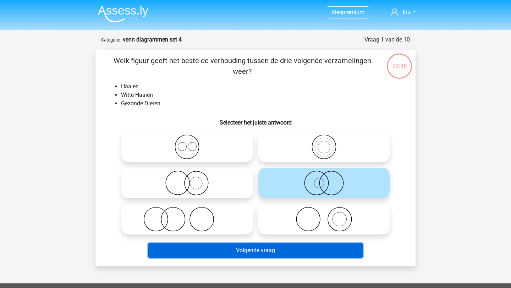
click at [307, 250] on button "Volgende vraag" at bounding box center [255, 250] width 215 height 15
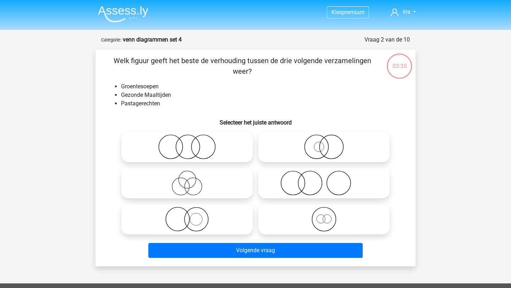
scroll to position [35, 0]
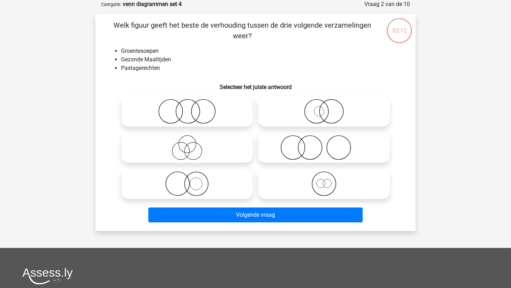
click at [222, 181] on icon at bounding box center [187, 183] width 126 height 25
click at [192, 180] on input "radio" at bounding box center [189, 178] width 5 height 5
radio input "true"
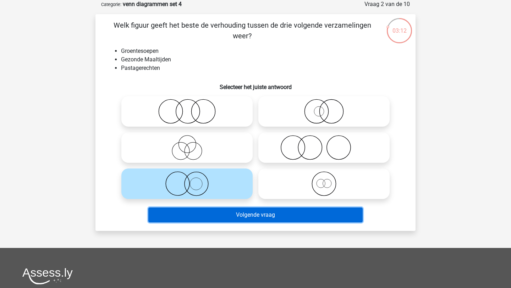
click at [235, 211] on button "Volgende vraag" at bounding box center [255, 214] width 215 height 15
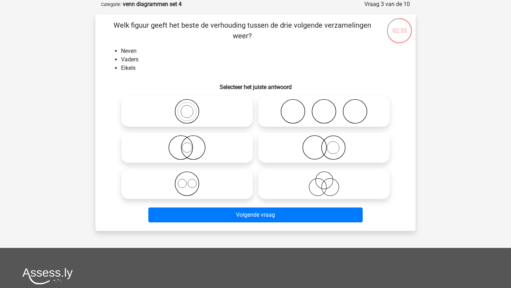
click at [313, 189] on icon at bounding box center [324, 183] width 126 height 25
click at [324, 180] on input "radio" at bounding box center [326, 178] width 5 height 5
radio input "true"
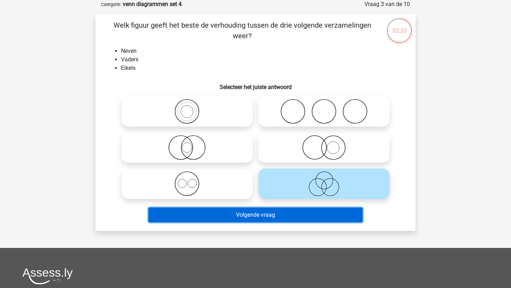
click at [290, 217] on button "Volgende vraag" at bounding box center [255, 214] width 215 height 15
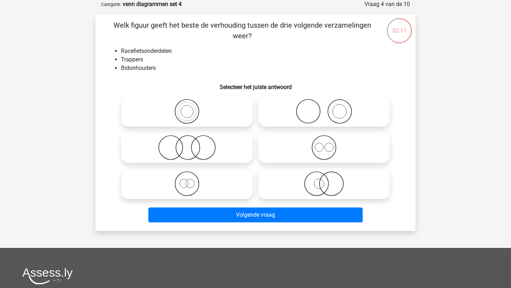
click at [323, 145] on icon at bounding box center [324, 147] width 126 height 25
click at [324, 144] on input "radio" at bounding box center [326, 141] width 5 height 5
radio input "true"
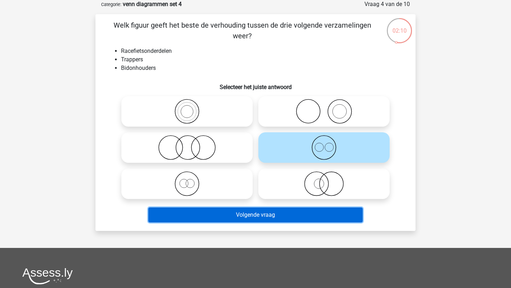
click at [300, 213] on button "Volgende vraag" at bounding box center [255, 214] width 215 height 15
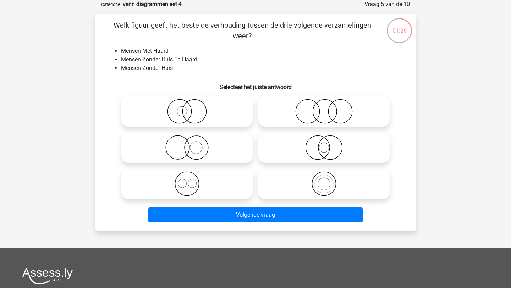
click at [354, 122] on icon at bounding box center [324, 111] width 126 height 25
click at [328, 108] on input "radio" at bounding box center [326, 105] width 5 height 5
radio input "true"
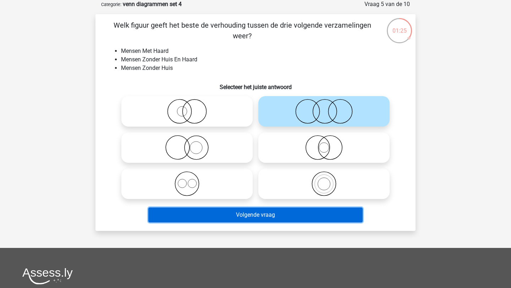
click at [321, 212] on button "Volgende vraag" at bounding box center [255, 214] width 215 height 15
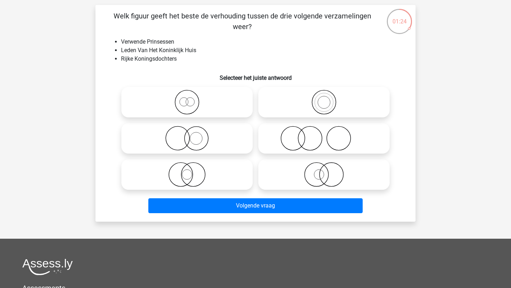
scroll to position [34, 0]
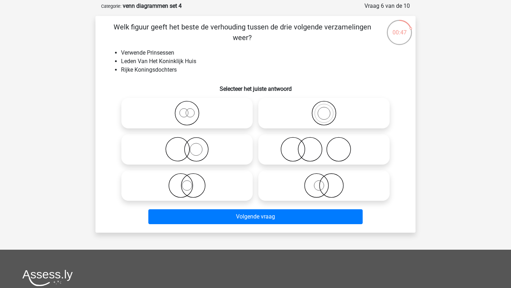
click at [184, 112] on icon at bounding box center [187, 113] width 126 height 25
click at [187, 110] on input "radio" at bounding box center [189, 107] width 5 height 5
radio input "true"
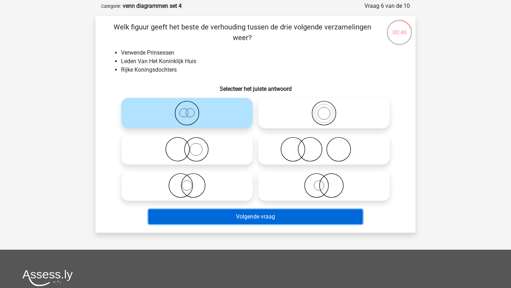
click at [250, 218] on button "Volgende vraag" at bounding box center [255, 216] width 215 height 15
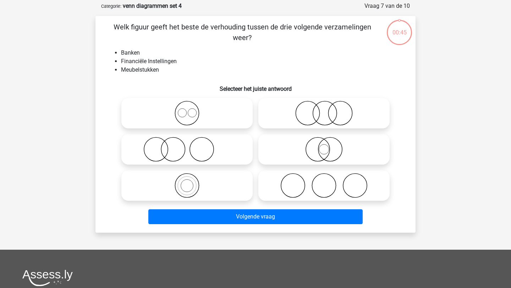
scroll to position [35, 0]
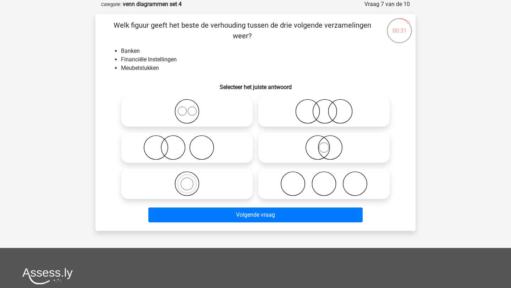
click at [344, 103] on icon at bounding box center [324, 111] width 126 height 25
click at [328, 103] on input "radio" at bounding box center [326, 105] width 5 height 5
radio input "true"
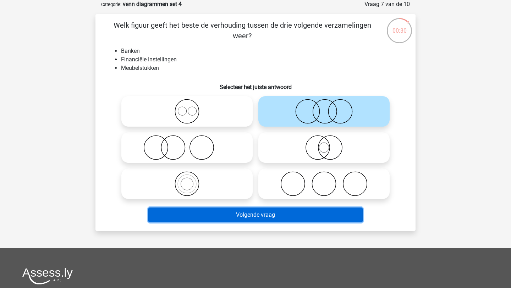
click at [299, 217] on button "Volgende vraag" at bounding box center [255, 214] width 215 height 15
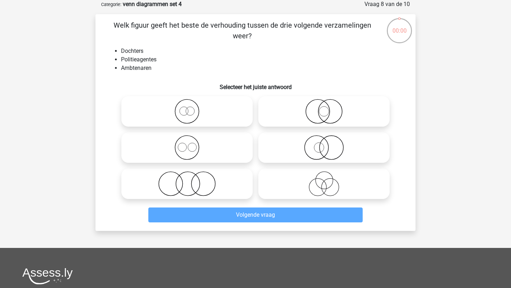
click at [298, 148] on icon at bounding box center [324, 147] width 126 height 25
click at [324, 144] on input "radio" at bounding box center [326, 141] width 5 height 5
radio input "true"
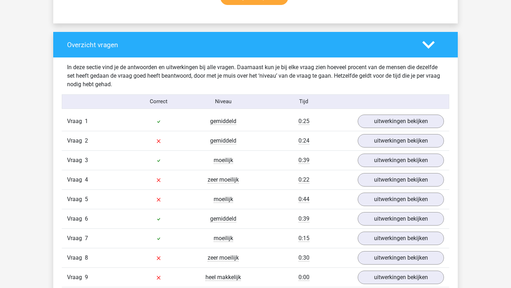
scroll to position [552, 0]
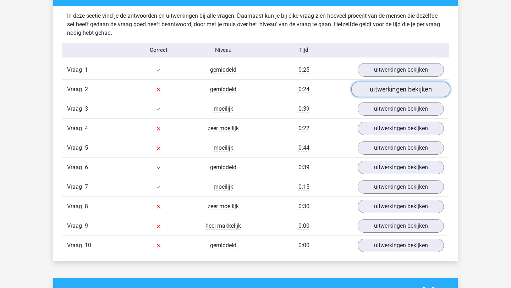
click at [397, 92] on link "uitwerkingen bekijken" at bounding box center [400, 90] width 99 height 16
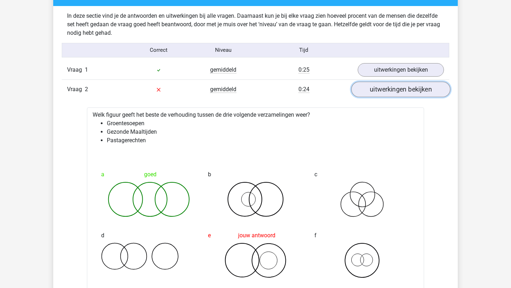
click at [397, 92] on link "uitwerkingen bekijken" at bounding box center [400, 90] width 99 height 16
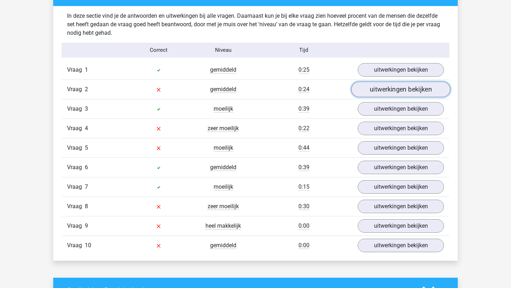
click at [397, 92] on link "uitwerkingen bekijken" at bounding box center [400, 90] width 99 height 16
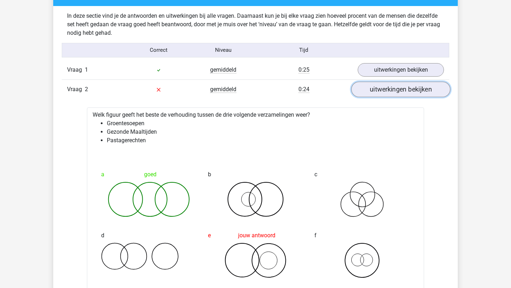
click at [397, 92] on link "uitwerkingen bekijken" at bounding box center [400, 90] width 99 height 16
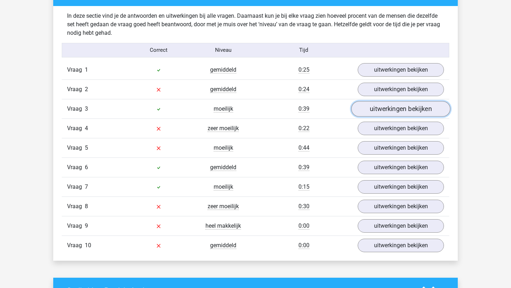
click at [394, 105] on link "uitwerkingen bekijken" at bounding box center [400, 109] width 99 height 16
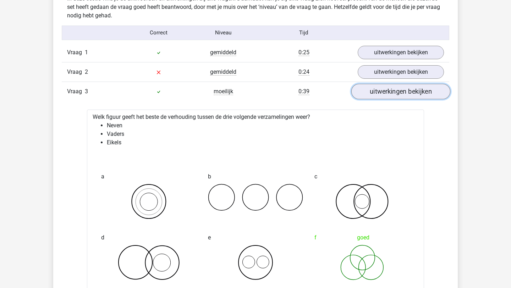
scroll to position [570, 0]
click at [395, 90] on link "uitwerkingen bekijken" at bounding box center [400, 91] width 99 height 16
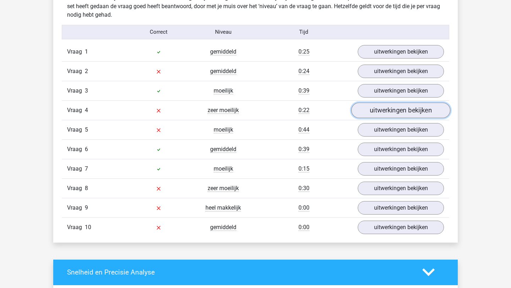
click at [392, 107] on link "uitwerkingen bekijken" at bounding box center [400, 110] width 99 height 16
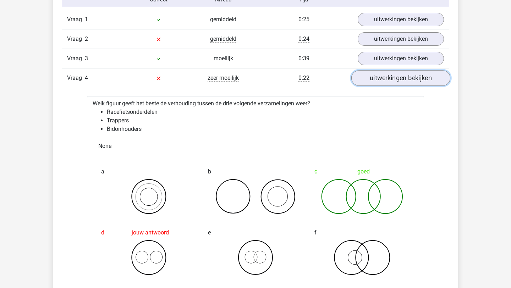
scroll to position [603, 0]
click at [404, 77] on link "uitwerkingen bekijken" at bounding box center [400, 78] width 99 height 16
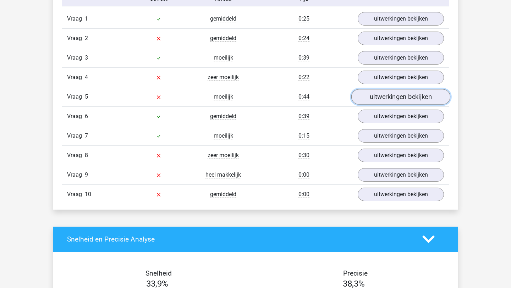
click at [404, 93] on link "uitwerkingen bekijken" at bounding box center [400, 97] width 99 height 16
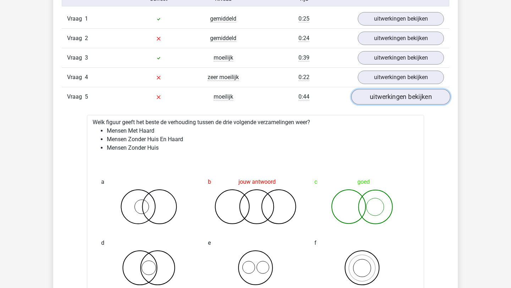
click at [386, 101] on link "uitwerkingen bekijken" at bounding box center [400, 97] width 99 height 16
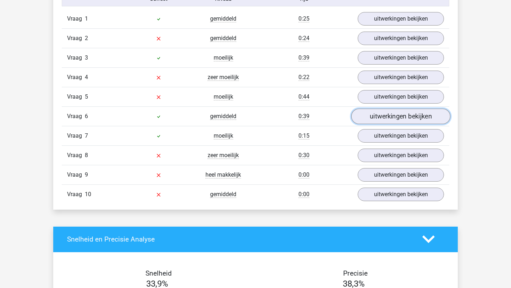
click at [387, 116] on link "uitwerkingen bekijken" at bounding box center [400, 117] width 99 height 16
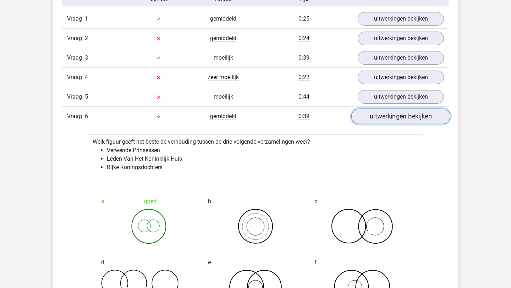
click at [387, 116] on link "uitwerkingen bekijken" at bounding box center [400, 117] width 99 height 16
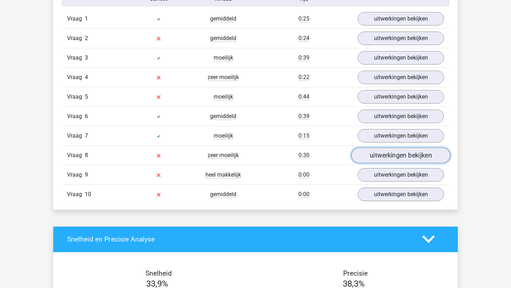
click at [391, 151] on link "uitwerkingen bekijken" at bounding box center [400, 156] width 99 height 16
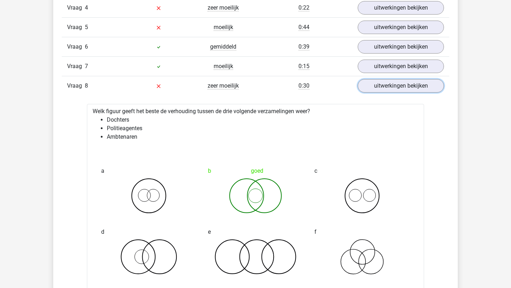
scroll to position [675, 0]
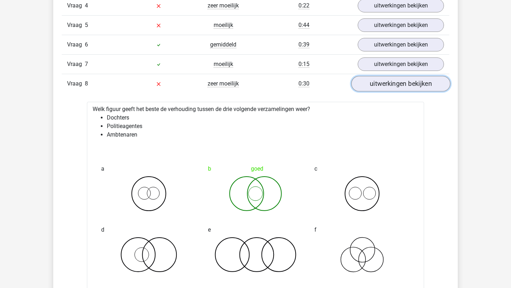
click at [415, 77] on link "uitwerkingen bekijken" at bounding box center [400, 84] width 99 height 16
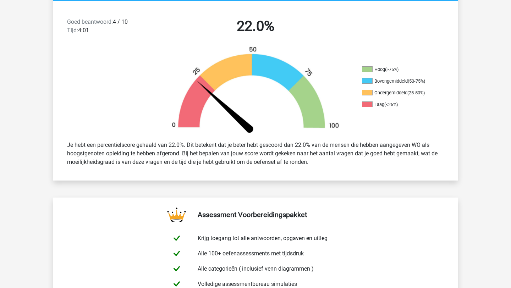
scroll to position [0, 0]
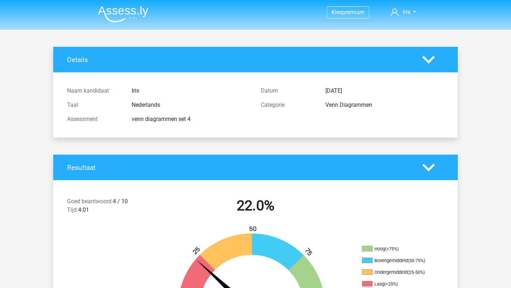
click at [112, 7] on img at bounding box center [123, 14] width 50 height 17
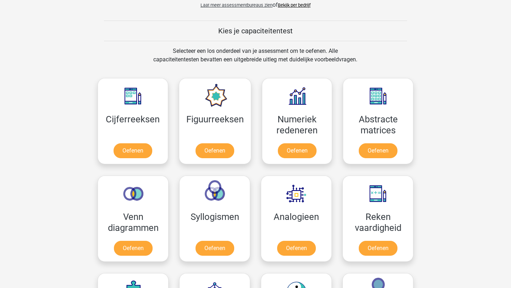
scroll to position [268, 0]
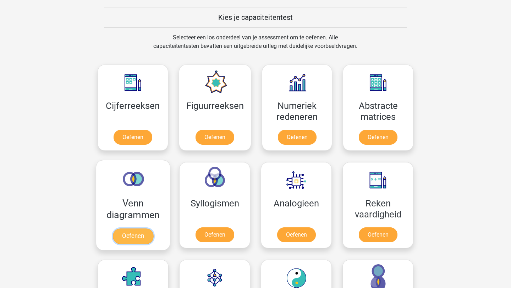
click at [122, 228] on link "Oefenen" at bounding box center [133, 236] width 40 height 16
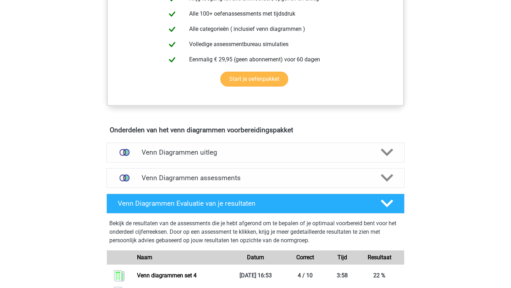
scroll to position [311, 0]
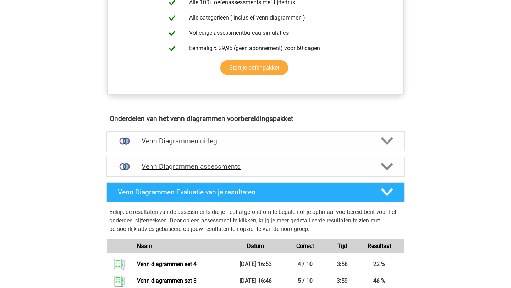
click at [181, 165] on h4 "Venn Diagrammen assessments" at bounding box center [256, 166] width 228 height 8
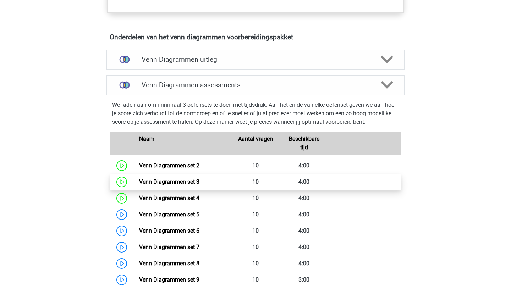
scroll to position [394, 0]
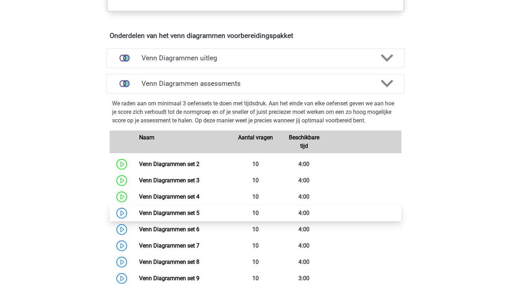
click at [167, 213] on link "Venn Diagrammen set 5" at bounding box center [169, 213] width 60 height 7
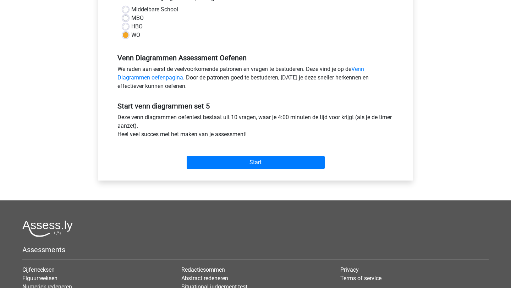
scroll to position [172, 0]
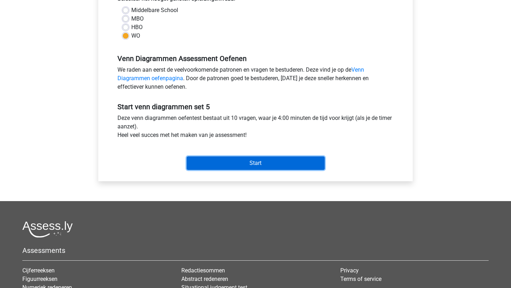
click at [252, 167] on input "Start" at bounding box center [256, 162] width 138 height 13
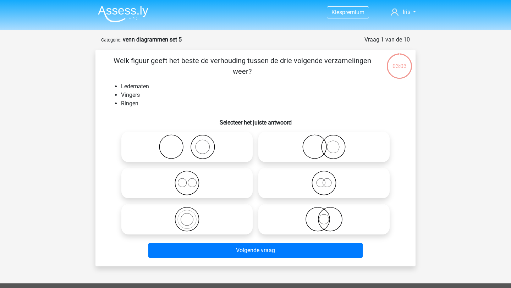
click at [211, 147] on icon at bounding box center [187, 146] width 126 height 25
click at [192, 143] on input "radio" at bounding box center [189, 141] width 5 height 5
radio input "true"
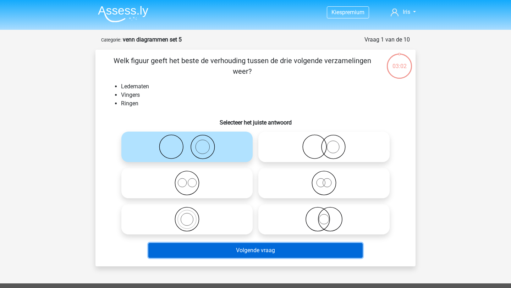
click at [221, 250] on button "Volgende vraag" at bounding box center [255, 250] width 215 height 15
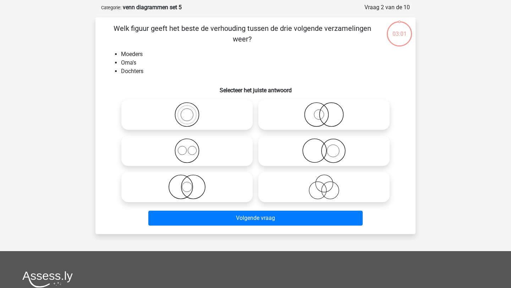
scroll to position [35, 0]
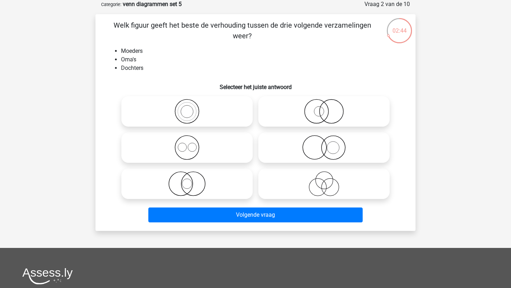
click at [194, 109] on icon at bounding box center [187, 111] width 126 height 25
click at [192, 108] on input "radio" at bounding box center [189, 105] width 5 height 5
radio input "true"
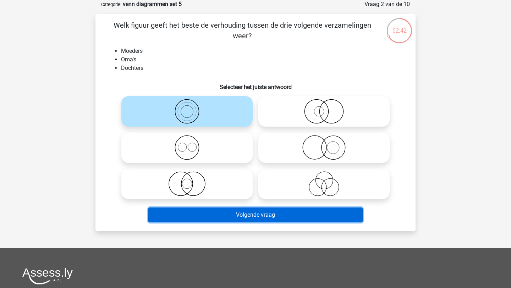
click at [207, 213] on button "Volgende vraag" at bounding box center [255, 214] width 215 height 15
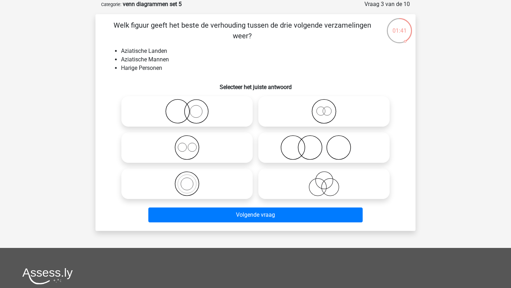
click at [320, 145] on icon at bounding box center [324, 147] width 126 height 25
click at [324, 144] on input "radio" at bounding box center [326, 141] width 5 height 5
radio input "true"
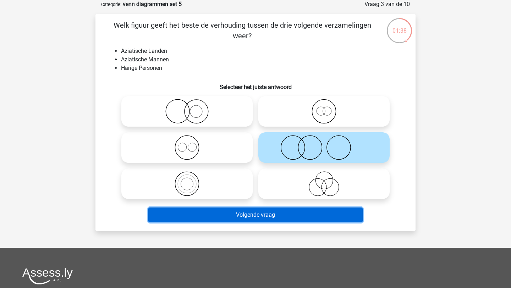
click at [289, 221] on button "Volgende vraag" at bounding box center [255, 214] width 215 height 15
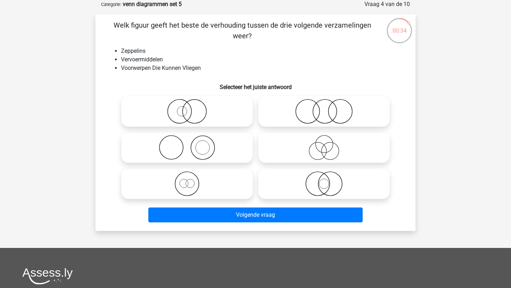
click at [327, 185] on icon at bounding box center [324, 183] width 126 height 25
click at [327, 180] on input "radio" at bounding box center [326, 178] width 5 height 5
radio input "true"
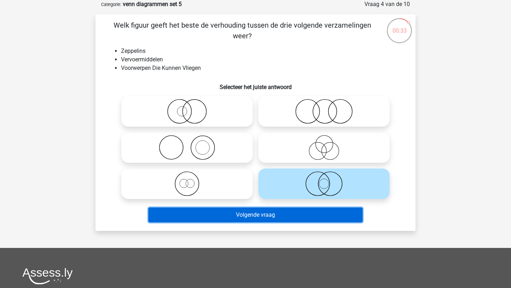
click at [312, 213] on button "Volgende vraag" at bounding box center [255, 214] width 215 height 15
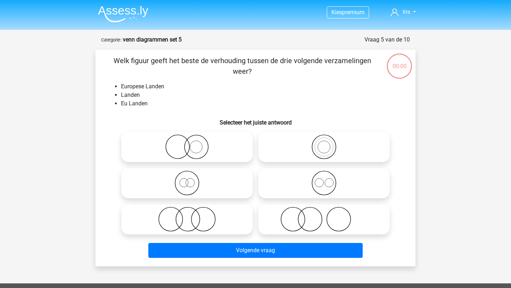
scroll to position [35, 0]
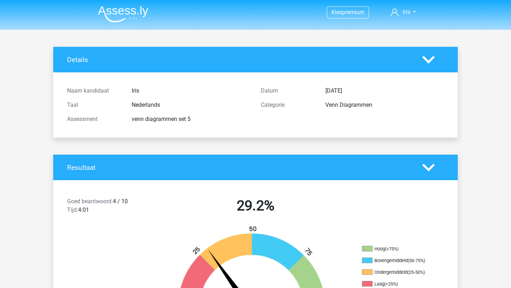
click at [357, 133] on div "Naam kandidaat Iris Taal Nederlands Assessment venn diagrammen set 5 Datum 2 se…" at bounding box center [256, 104] width 394 height 65
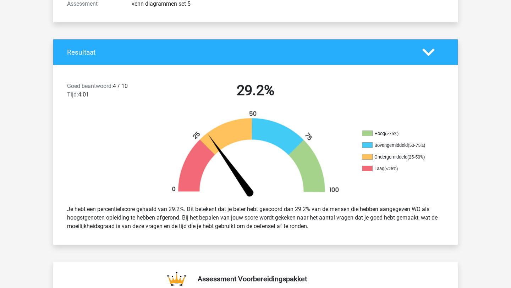
scroll to position [74, 0]
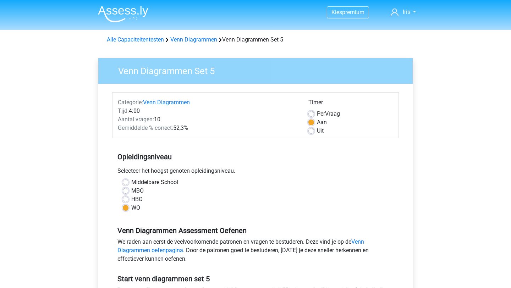
scroll to position [172, 0]
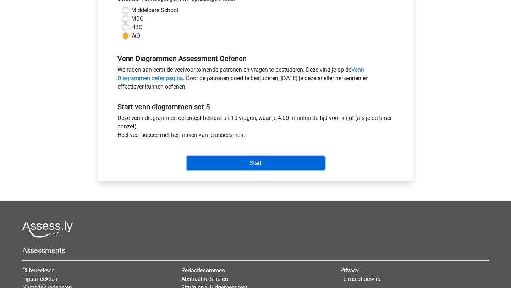
click at [255, 161] on input "Start" at bounding box center [256, 162] width 138 height 13
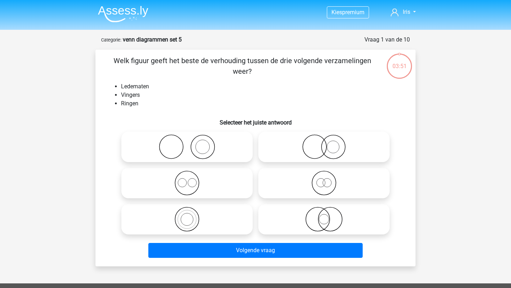
click at [109, 9] on img at bounding box center [123, 14] width 50 height 17
